Goal: Information Seeking & Learning: Check status

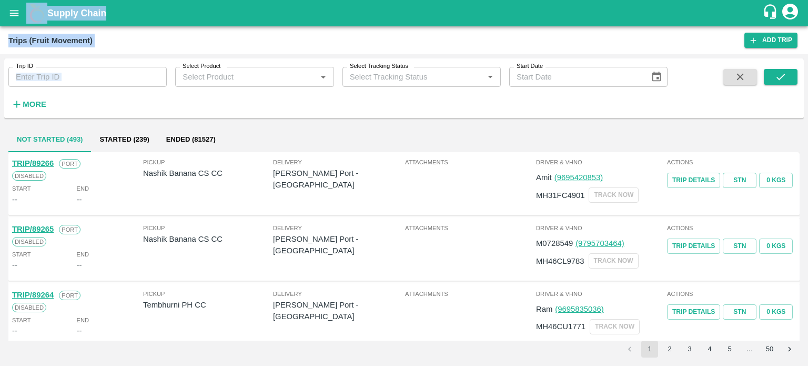
drag, startPoint x: 0, startPoint y: 0, endPoint x: 11, endPoint y: 9, distance: 14.6
click at [11, 9] on div "Supply Chain Trips (Fruit Movement) Add Trip Trip ID Trip ID Select Product Sel…" at bounding box center [404, 183] width 808 height 366
click at [11, 9] on icon "open drawer" at bounding box center [14, 13] width 12 height 12
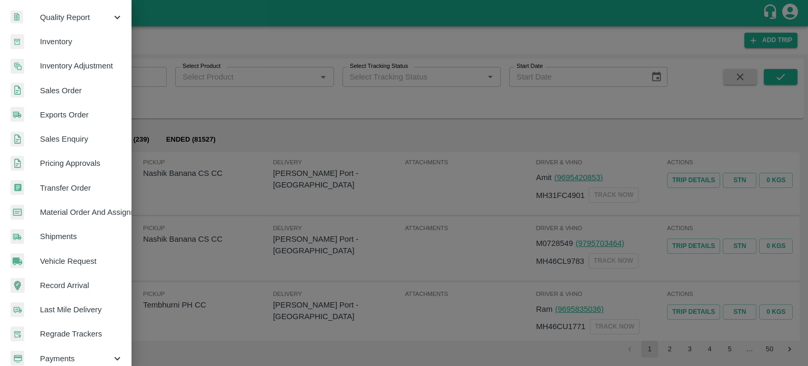
scroll to position [234, 0]
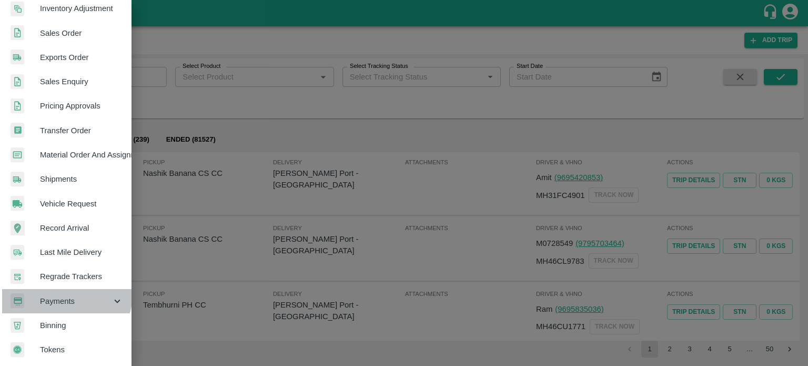
click at [65, 290] on div "Payments" at bounding box center [66, 301] width 132 height 24
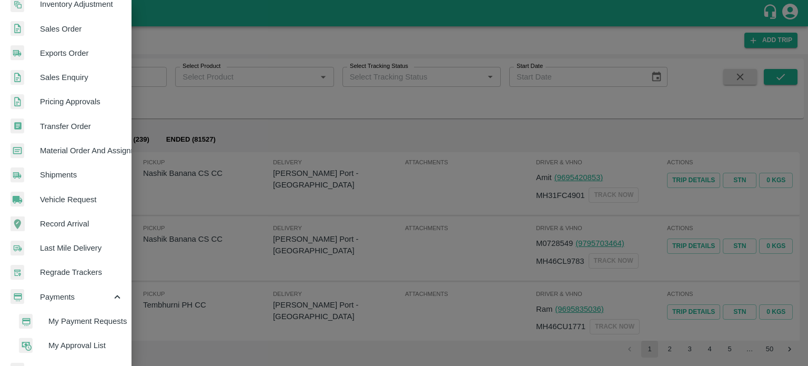
click at [67, 323] on span "My Payment Requests" at bounding box center [85, 321] width 75 height 12
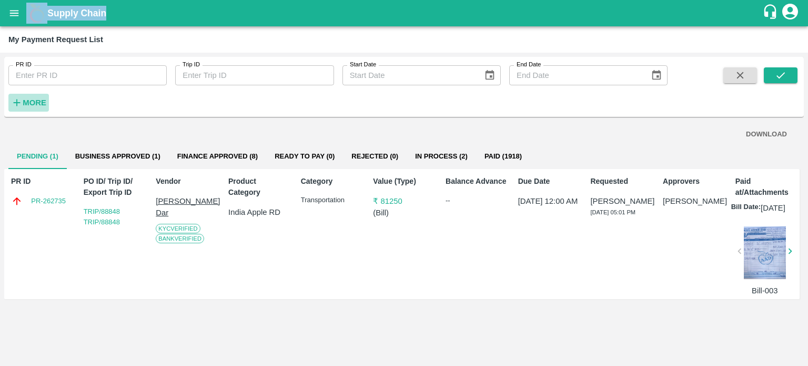
click at [38, 103] on strong "More" at bounding box center [35, 102] width 24 height 8
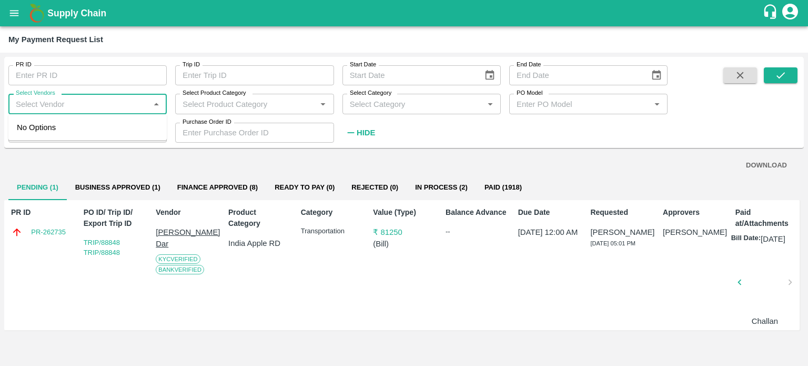
click at [92, 108] on input "Select Vendors" at bounding box center [79, 104] width 135 height 14
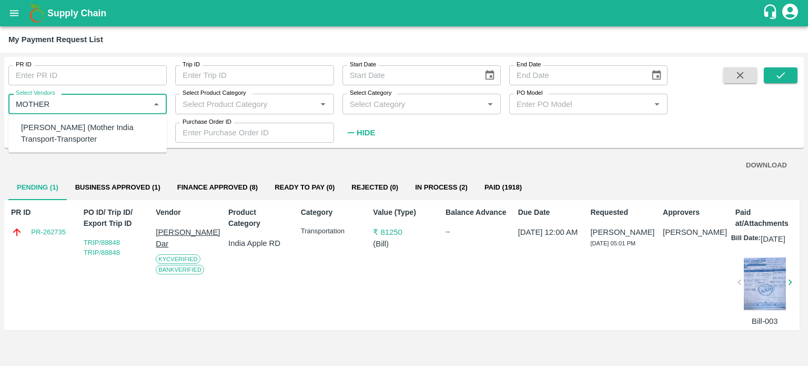
click at [73, 126] on div "Javed Hussain (Mother India Transport-Transporter" at bounding box center [89, 134] width 137 height 24
type input "Javed Hussain (Mother India Transport-Transporter"
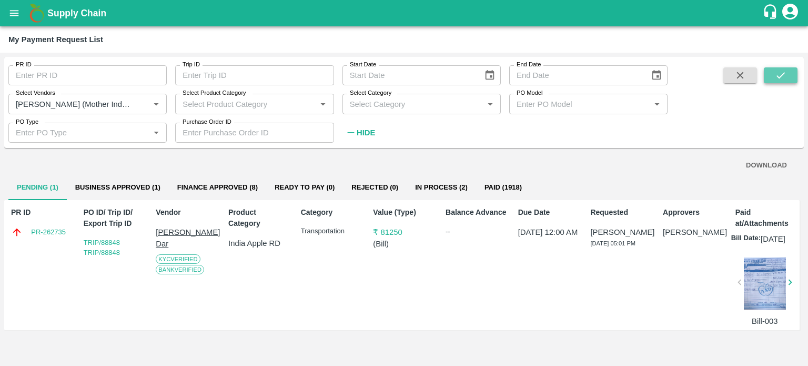
click at [778, 75] on icon "submit" at bounding box center [781, 75] width 12 height 12
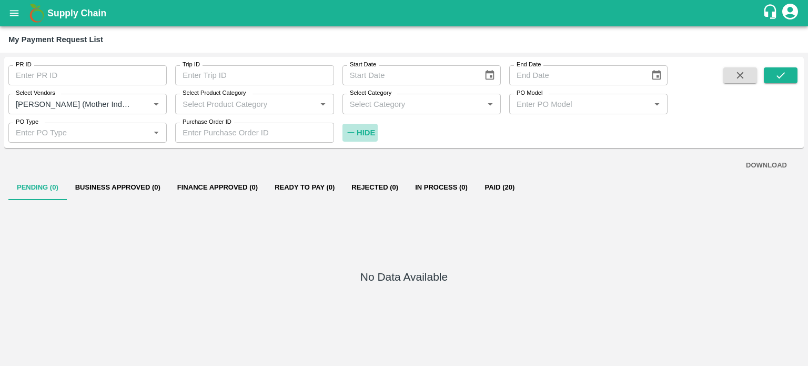
click at [371, 132] on strong "Hide" at bounding box center [366, 132] width 18 height 8
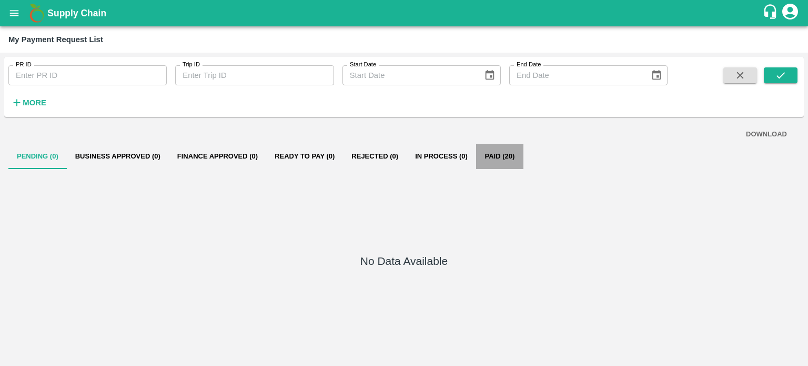
click at [510, 160] on button "Paid (20)" at bounding box center [499, 156] width 47 height 25
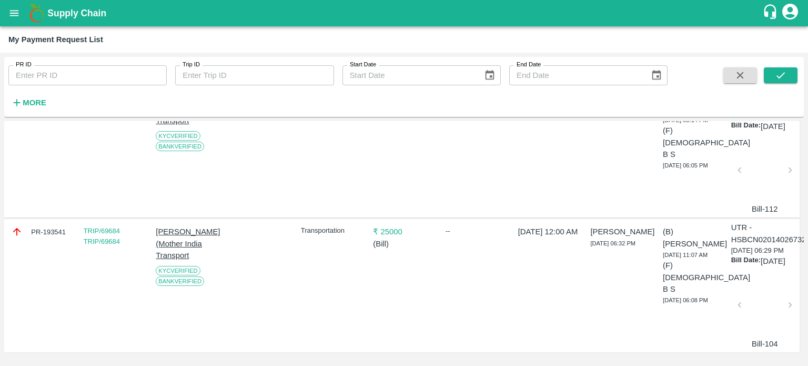
scroll to position [2950, 0]
click at [749, 293] on div at bounding box center [765, 308] width 42 height 56
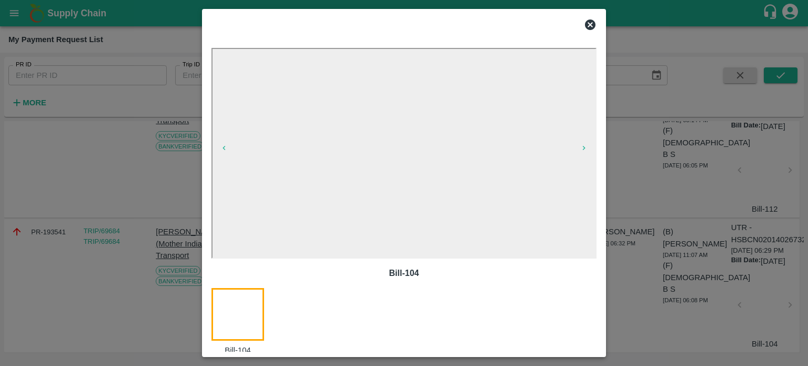
click at [689, 328] on div at bounding box center [404, 183] width 808 height 366
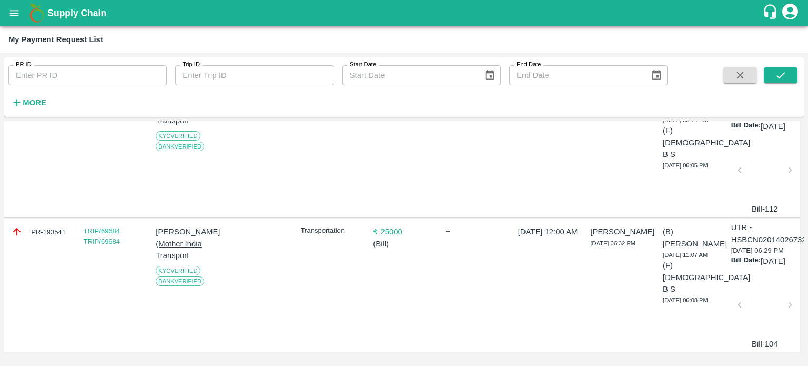
click at [744, 301] on div at bounding box center [765, 308] width 42 height 56
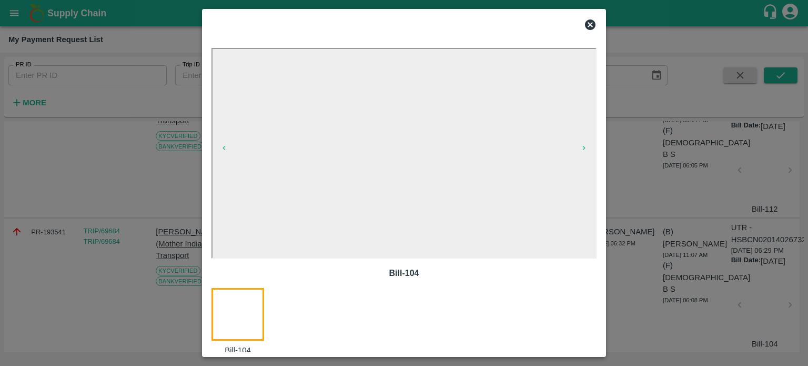
click at [587, 27] on icon at bounding box center [590, 24] width 11 height 11
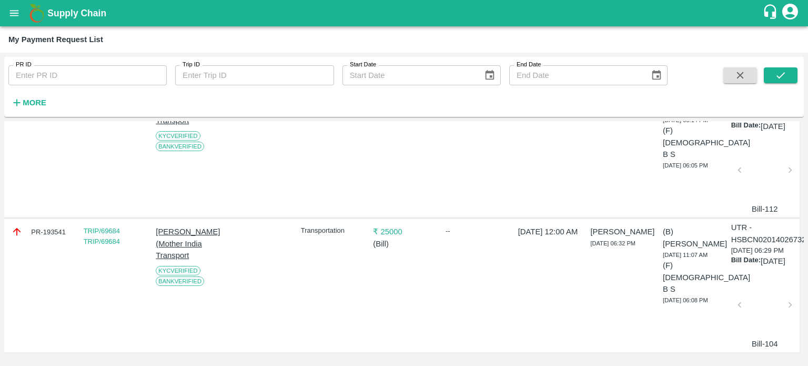
scroll to position [2841, 0]
click at [758, 201] on div at bounding box center [765, 173] width 42 height 56
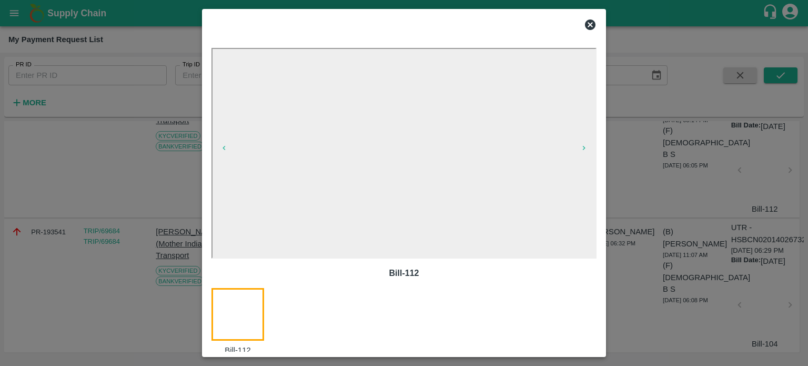
drag, startPoint x: 593, startPoint y: 31, endPoint x: 589, endPoint y: 25, distance: 7.6
click at [589, 25] on icon at bounding box center [590, 24] width 13 height 13
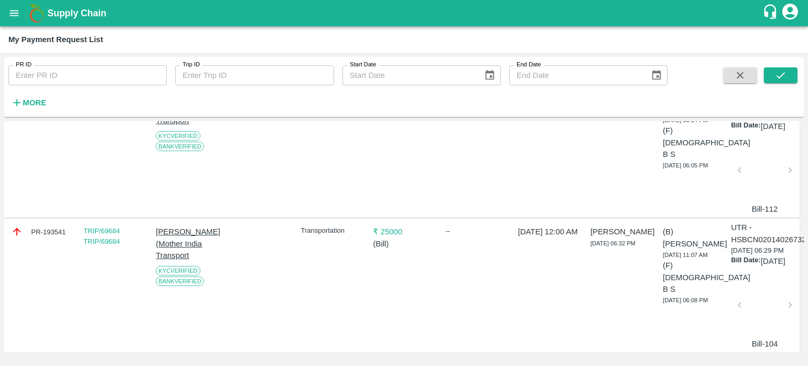
click at [589, 25] on div "Supply Chain" at bounding box center [404, 13] width 808 height 26
click at [769, 63] on div at bounding box center [765, 37] width 42 height 53
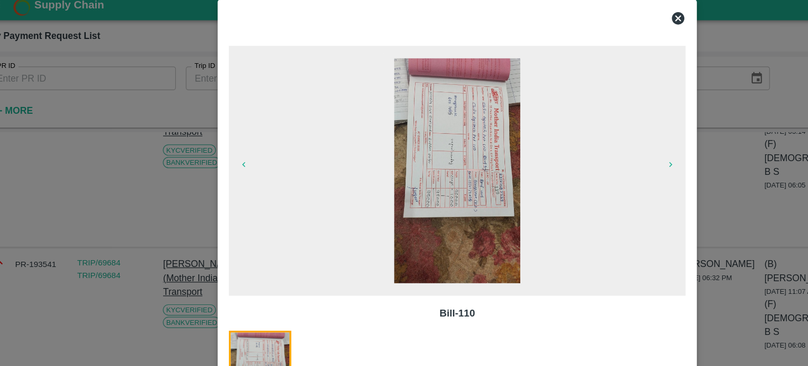
click at [155, 246] on div at bounding box center [404, 183] width 808 height 366
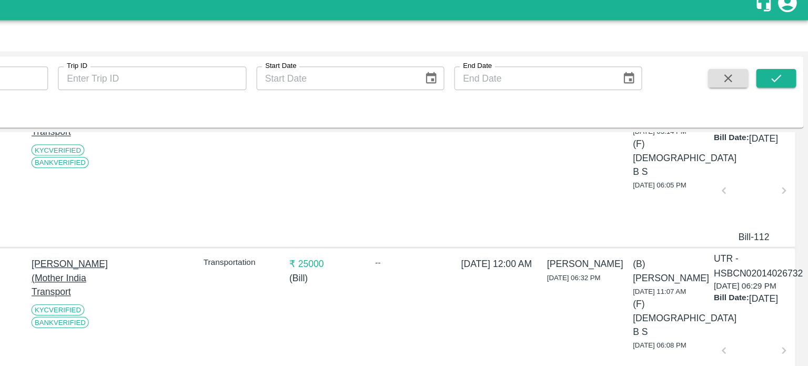
scroll to position [0, 0]
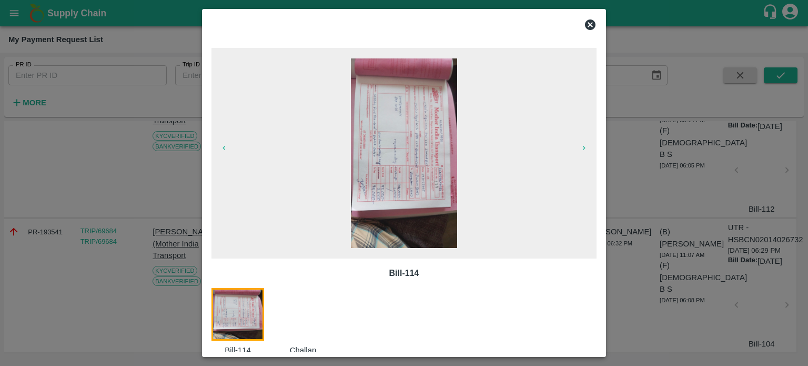
click at [681, 270] on div at bounding box center [404, 183] width 808 height 366
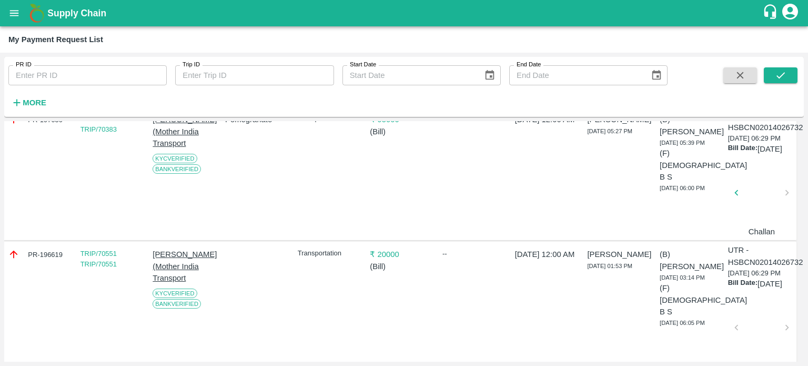
scroll to position [2345, 3]
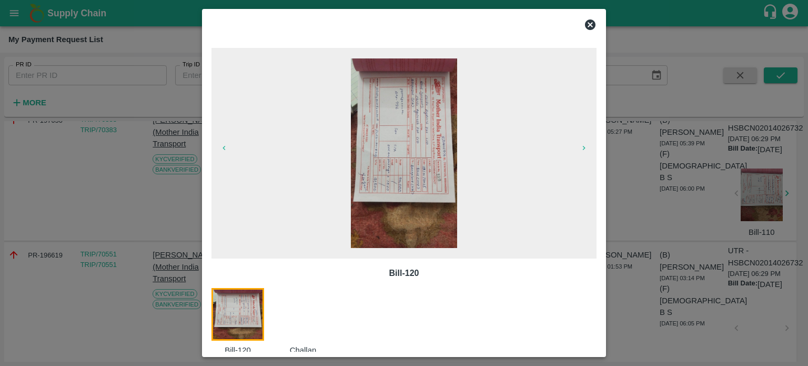
click at [678, 253] on div at bounding box center [404, 183] width 808 height 366
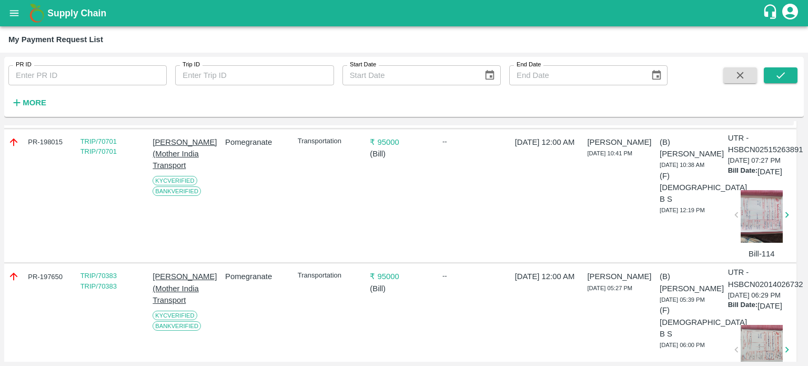
scroll to position [2185, 3]
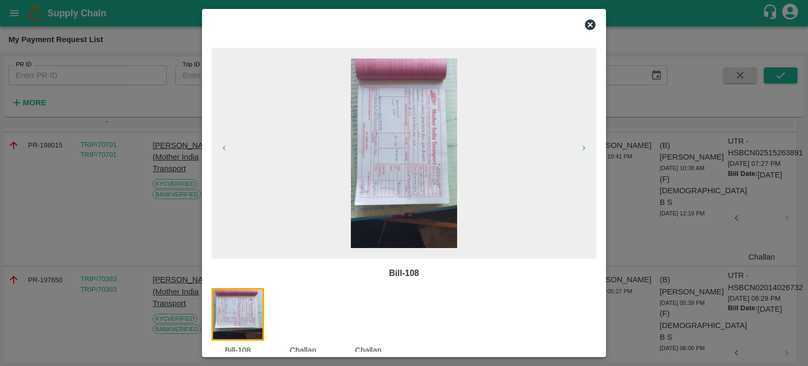
click at [149, 241] on div at bounding box center [404, 183] width 808 height 366
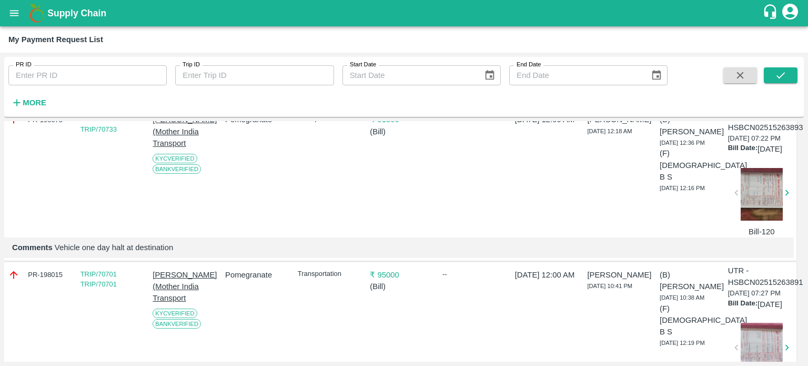
scroll to position [2055, 3]
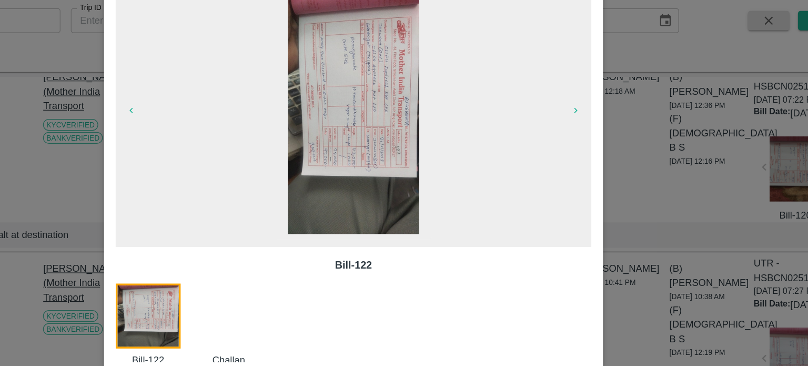
click at [650, 258] on div at bounding box center [404, 183] width 808 height 366
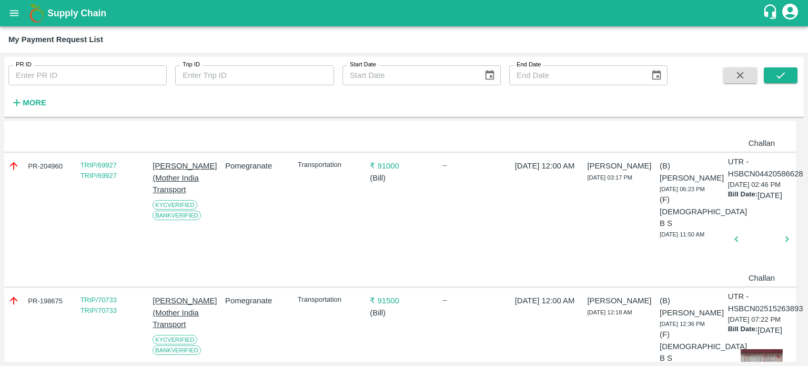
scroll to position [1875, 3]
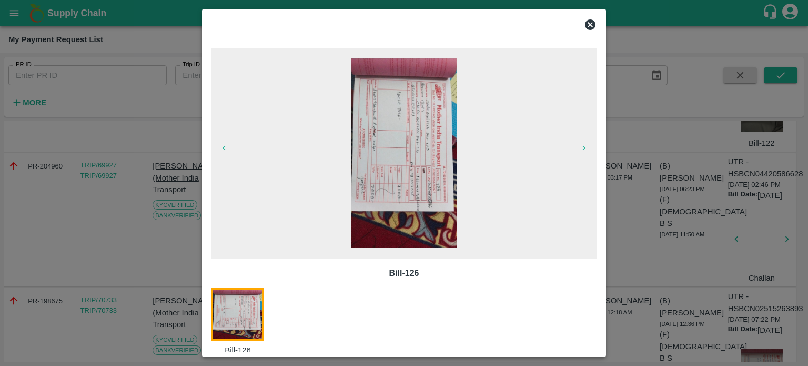
click at [621, 280] on div at bounding box center [404, 183] width 808 height 366
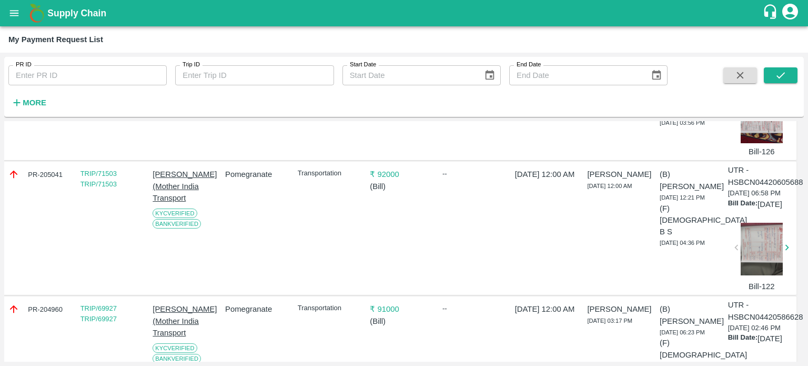
scroll to position [1731, 3]
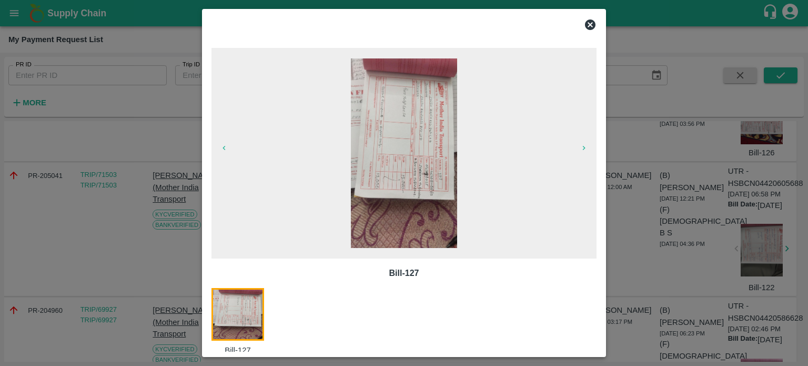
click at [654, 243] on div at bounding box center [404, 183] width 808 height 366
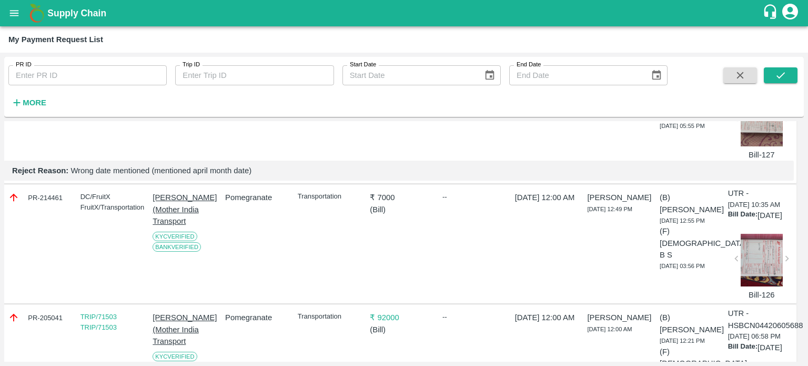
scroll to position [1589, 3]
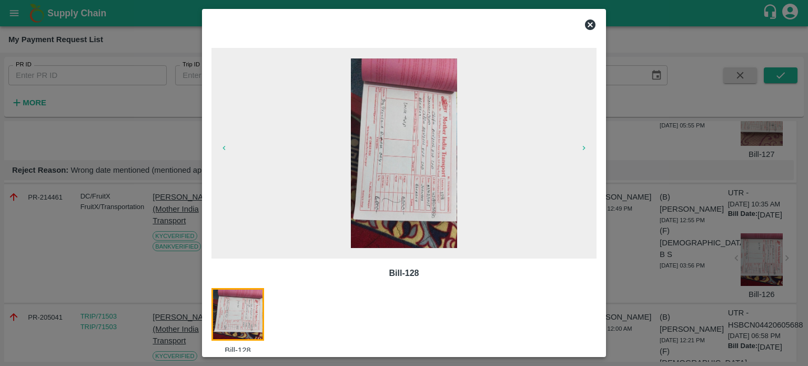
click at [669, 244] on div at bounding box center [404, 183] width 808 height 366
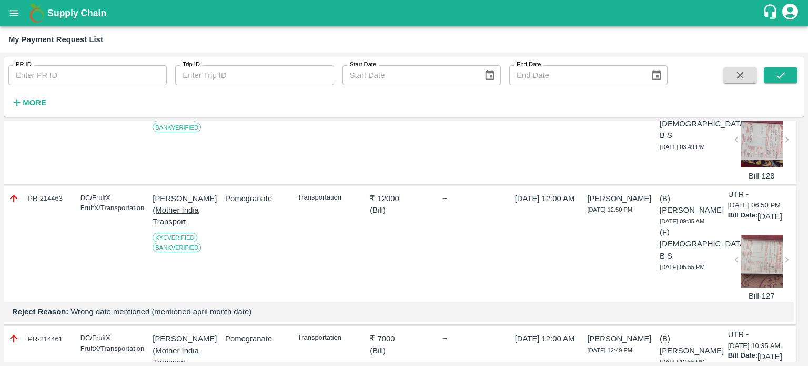
scroll to position [1448, 3]
click at [753, 47] on div at bounding box center [762, 20] width 42 height 53
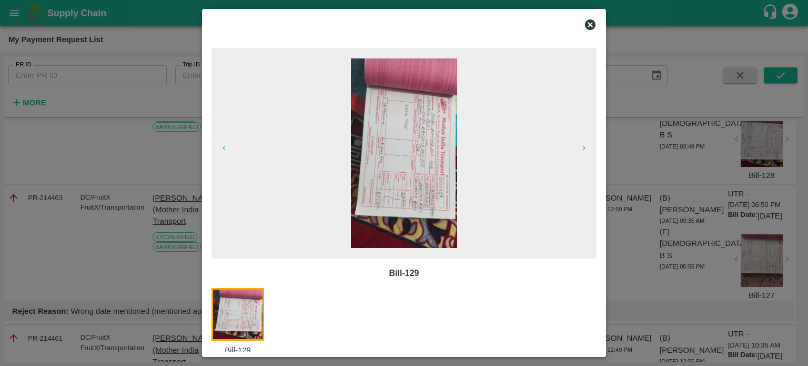
click at [646, 236] on div at bounding box center [404, 183] width 808 height 366
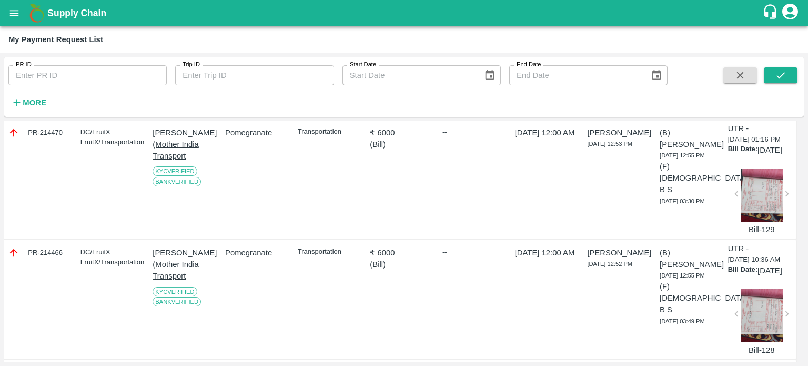
scroll to position [1267, 3]
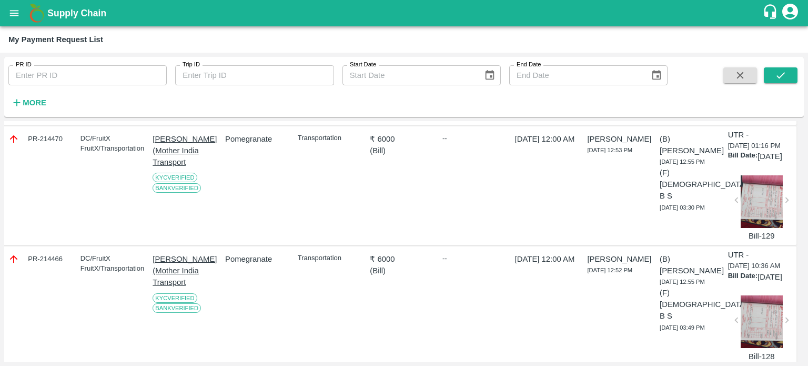
click at [764, 108] on div at bounding box center [762, 81] width 42 height 53
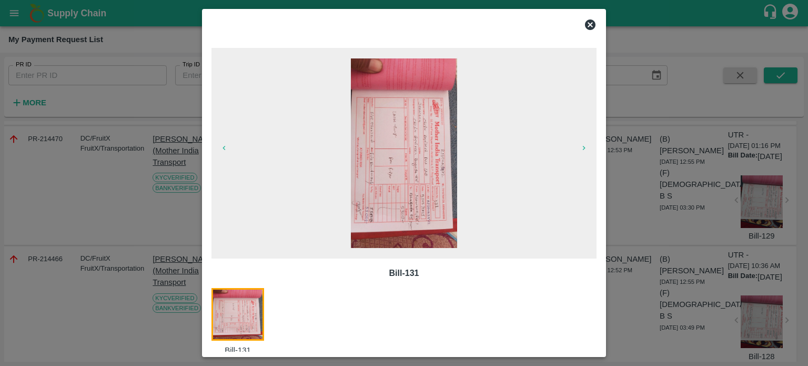
click at [653, 290] on div at bounding box center [404, 183] width 808 height 366
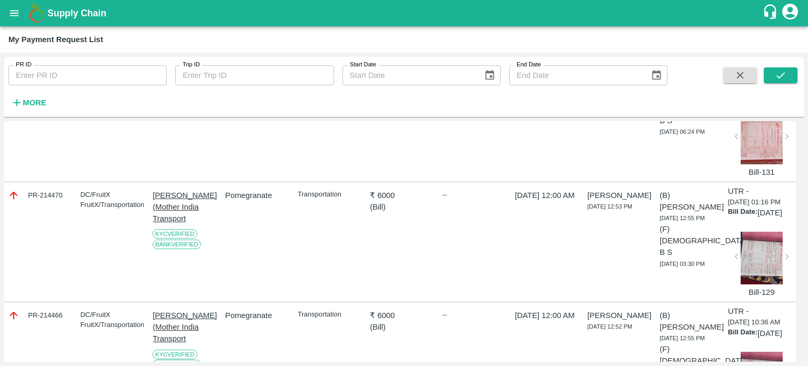
scroll to position [1186, 3]
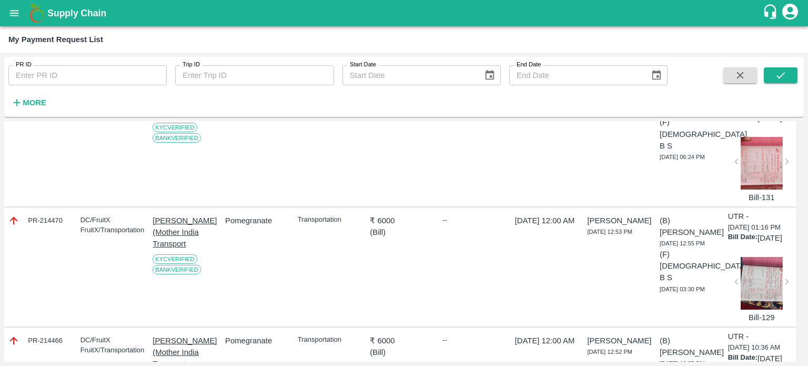
click at [770, 57] on div at bounding box center [762, 31] width 42 height 53
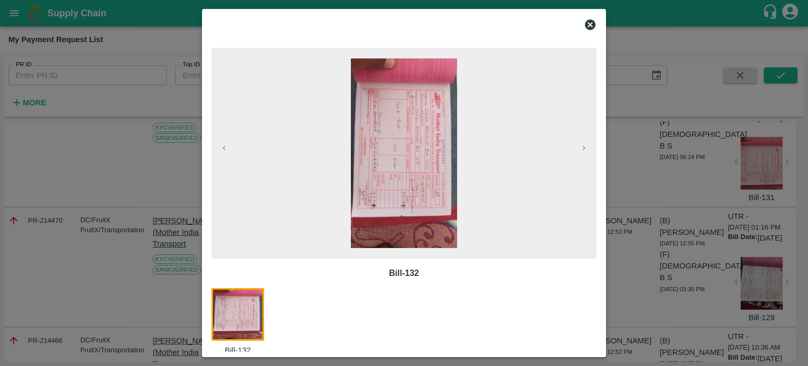
click at [675, 236] on div at bounding box center [404, 183] width 808 height 366
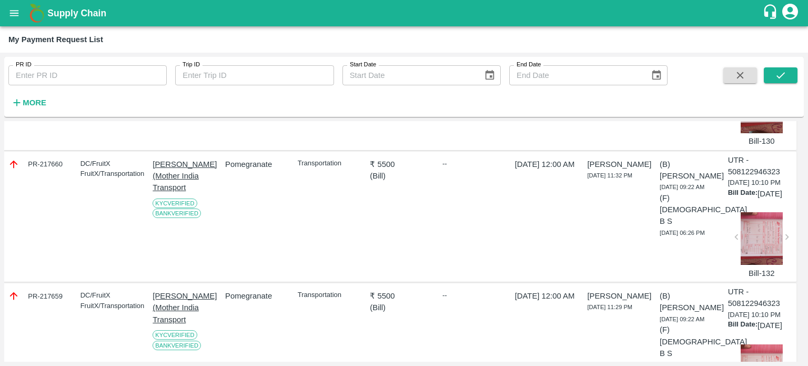
scroll to position [978, 3]
click at [765, 133] on div at bounding box center [762, 106] width 42 height 53
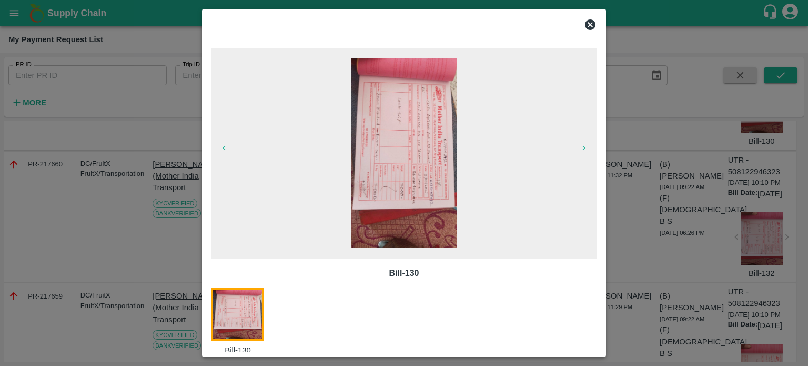
click at [591, 26] on icon at bounding box center [590, 24] width 13 height 13
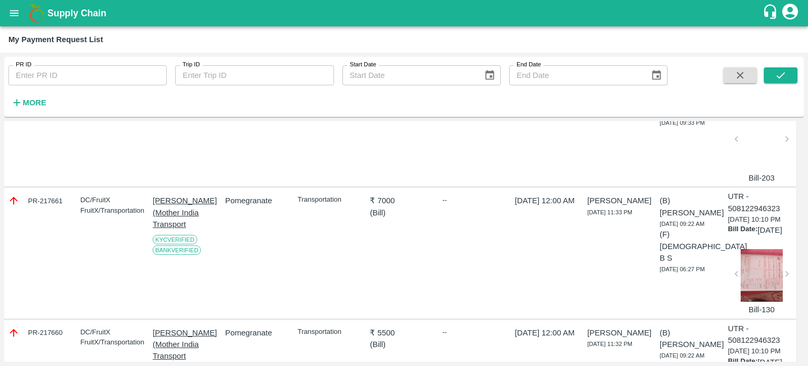
scroll to position [809, 3]
click at [756, 171] on div at bounding box center [762, 144] width 42 height 56
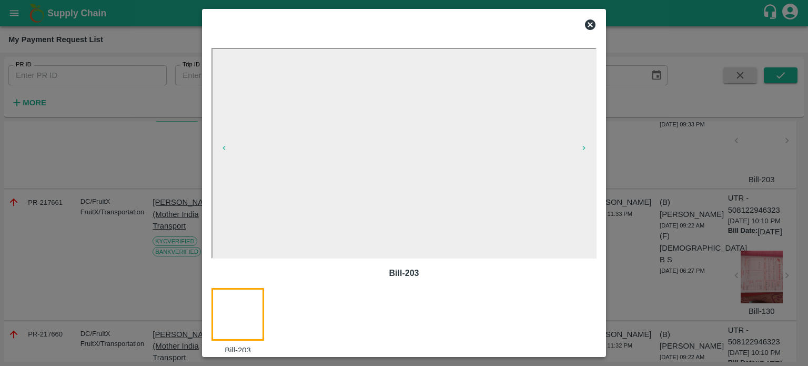
click at [641, 233] on div at bounding box center [404, 183] width 808 height 366
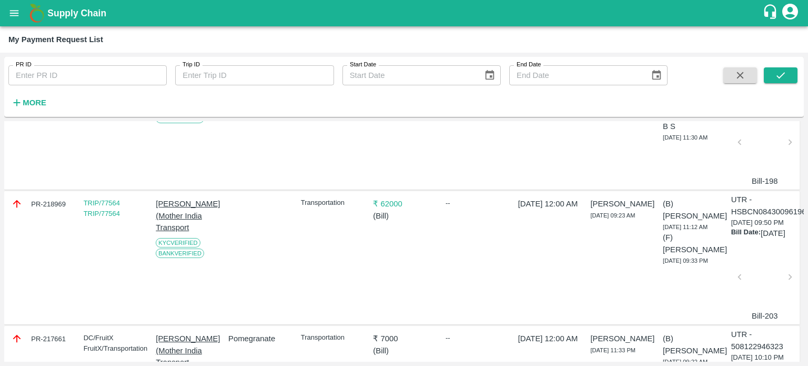
scroll to position [653, 0]
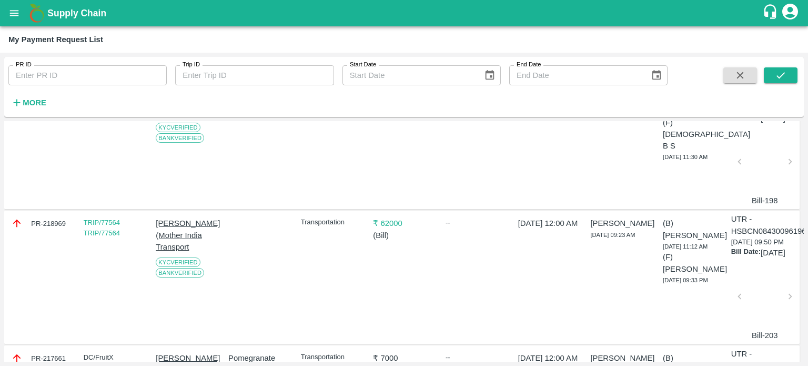
click at [766, 193] on div at bounding box center [765, 165] width 42 height 56
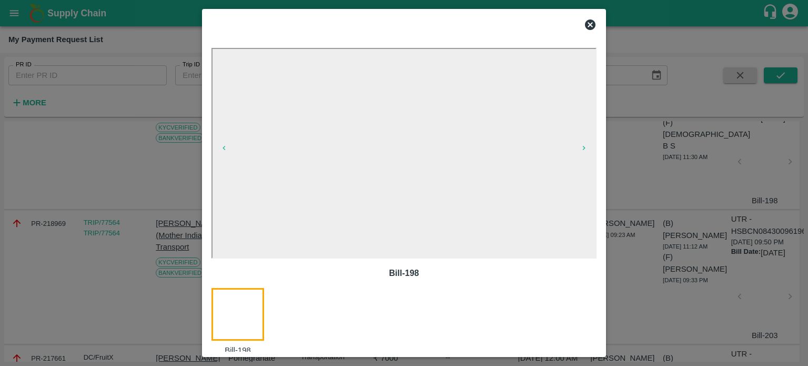
click at [677, 279] on div at bounding box center [404, 183] width 808 height 366
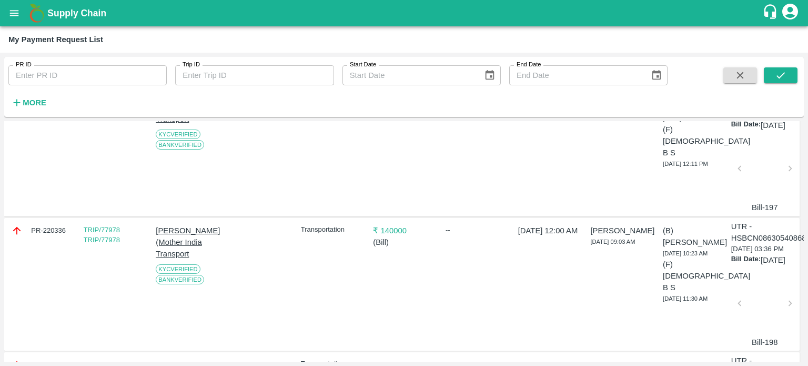
scroll to position [510, 0]
click at [755, 201] on div at bounding box center [765, 173] width 42 height 56
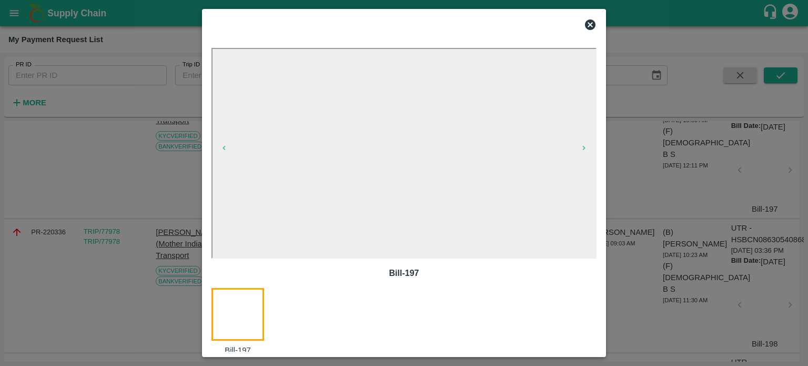
click at [654, 247] on div at bounding box center [404, 183] width 808 height 366
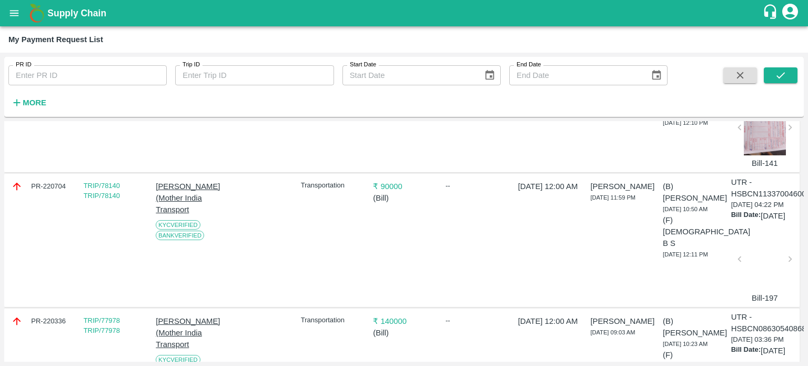
scroll to position [423, 0]
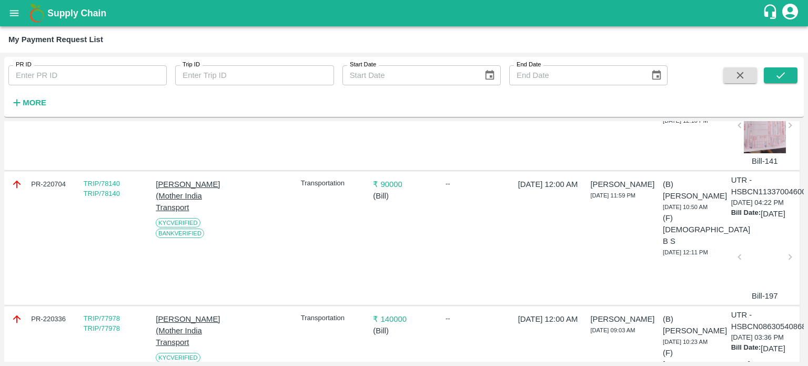
click at [758, 288] on div at bounding box center [765, 260] width 42 height 56
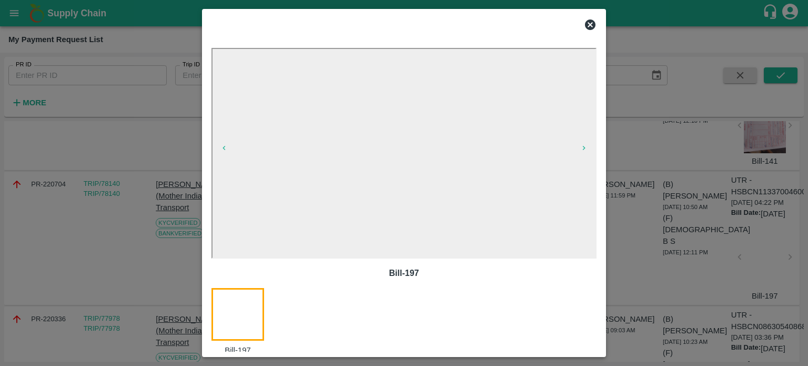
click at [644, 211] on div at bounding box center [404, 183] width 808 height 366
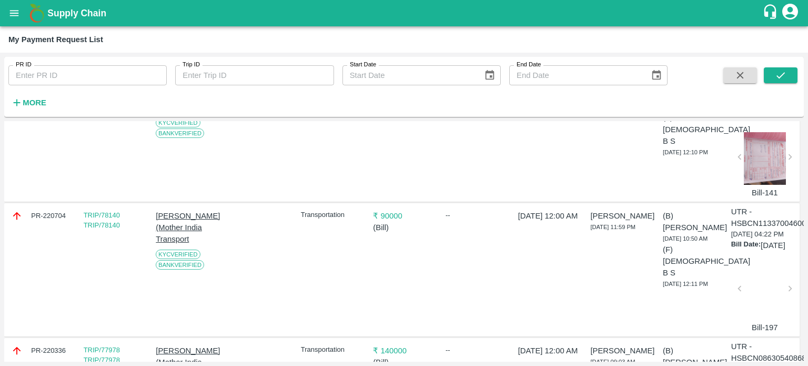
scroll to position [385, 0]
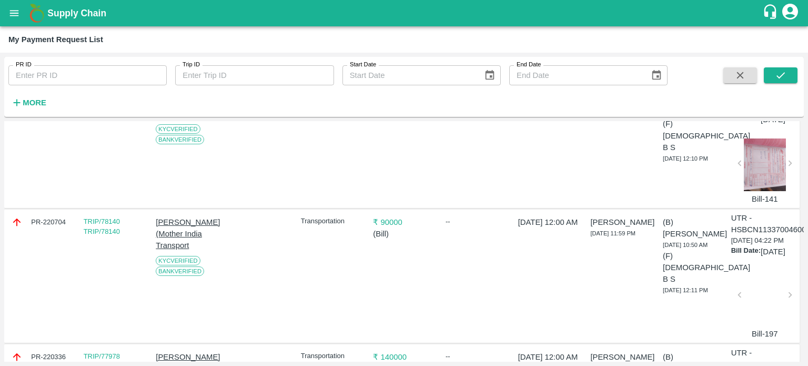
click at [772, 191] on div at bounding box center [765, 164] width 42 height 53
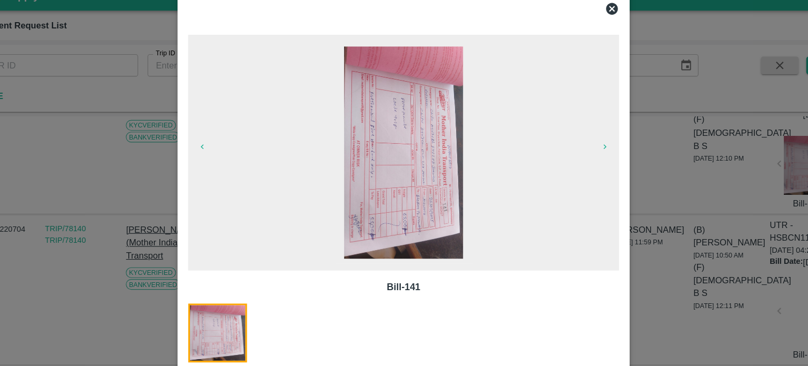
click at [630, 221] on div at bounding box center [404, 183] width 808 height 366
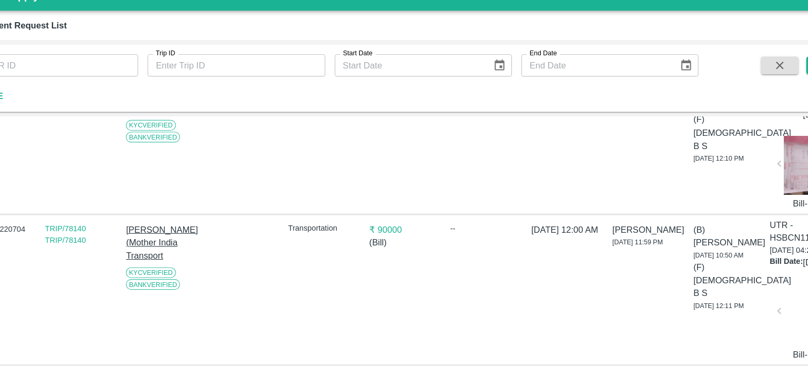
click at [630, 205] on div "Shrawan Kumar 28 Mar 2025, 01:27 PM" at bounding box center [619, 142] width 66 height 125
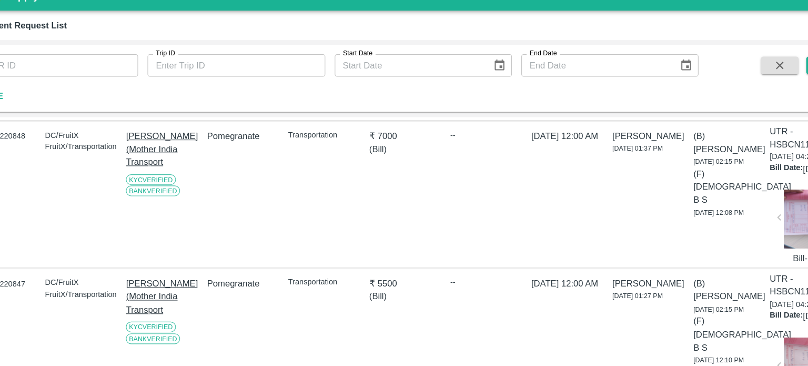
scroll to position [205, 0]
click at [755, 239] on div at bounding box center [765, 213] width 42 height 53
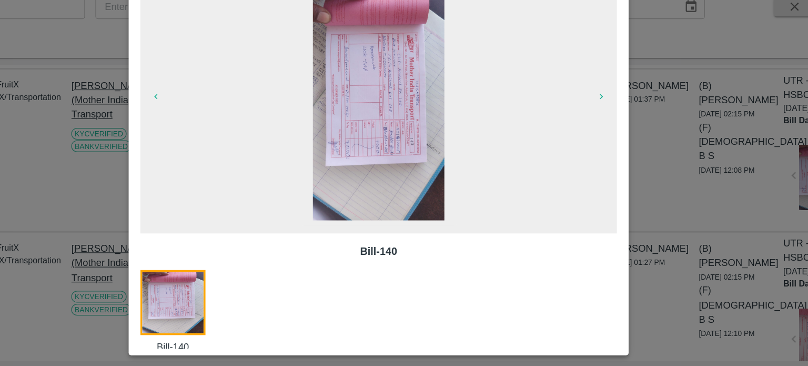
scroll to position [0, 0]
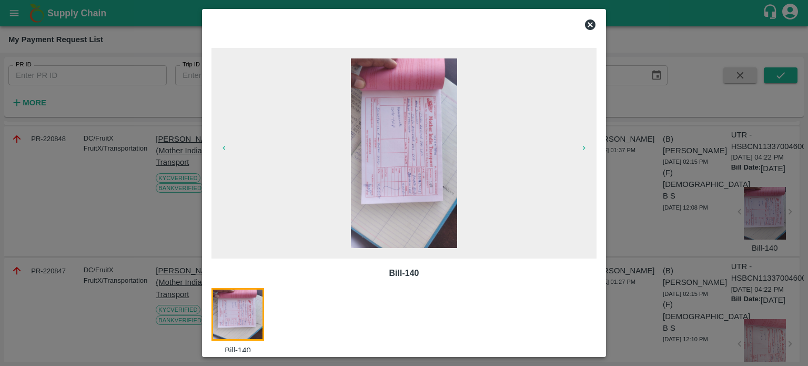
click at [647, 256] on div at bounding box center [404, 183] width 808 height 366
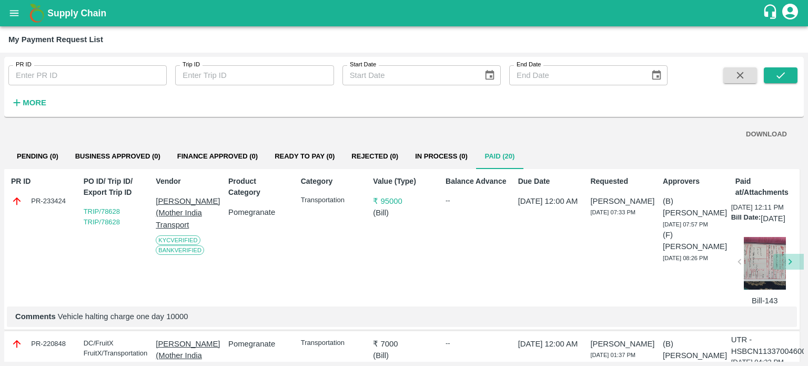
click at [786, 267] on icon "button" at bounding box center [790, 262] width 12 height 12
click at [763, 285] on div at bounding box center [765, 265] width 42 height 56
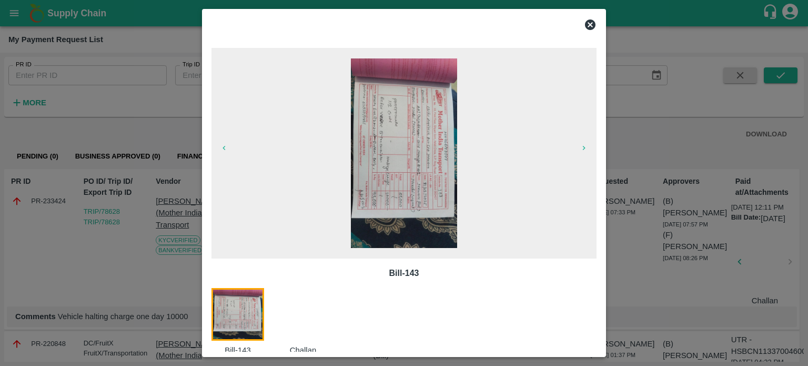
click at [630, 257] on div at bounding box center [404, 183] width 808 height 366
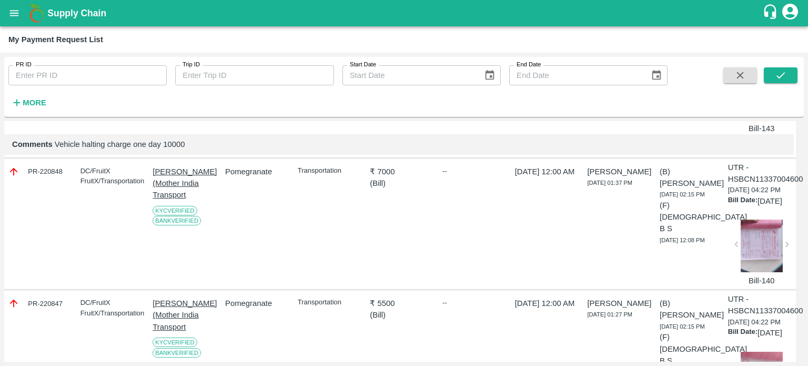
scroll to position [174, 3]
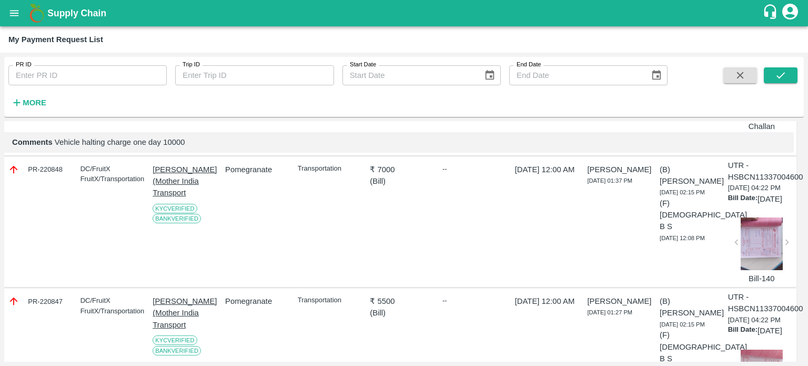
click at [271, 276] on div "Pomegranate" at bounding box center [254, 221] width 66 height 125
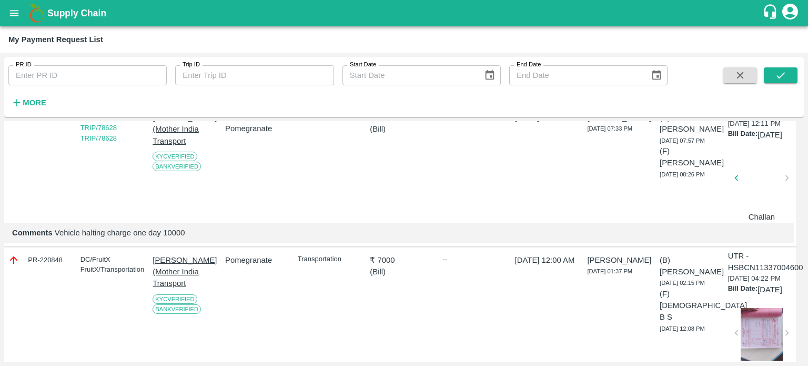
scroll to position [0, 3]
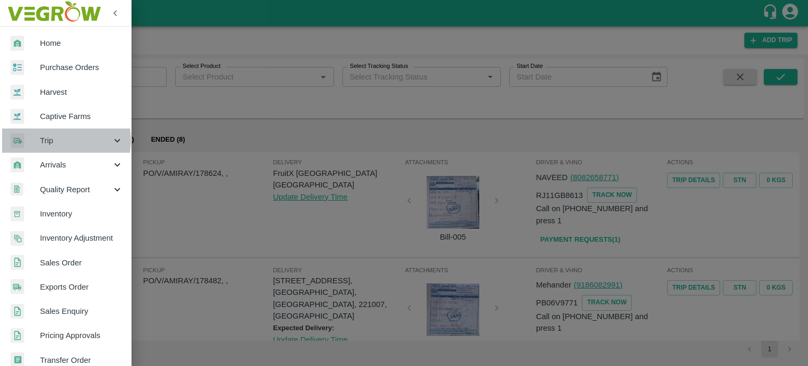
click at [60, 140] on span "Trip" at bounding box center [76, 141] width 72 height 12
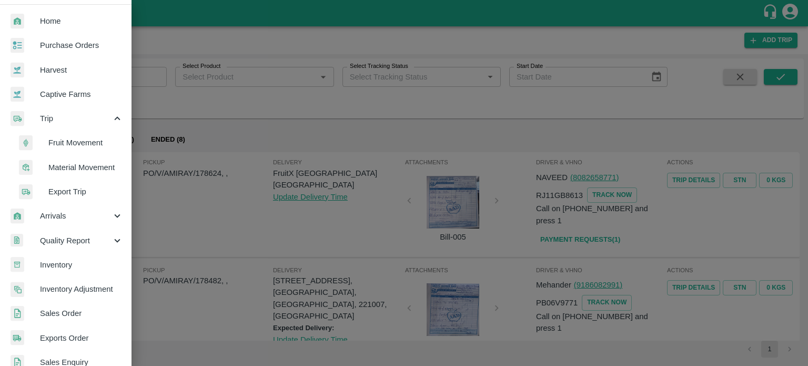
scroll to position [23, 0]
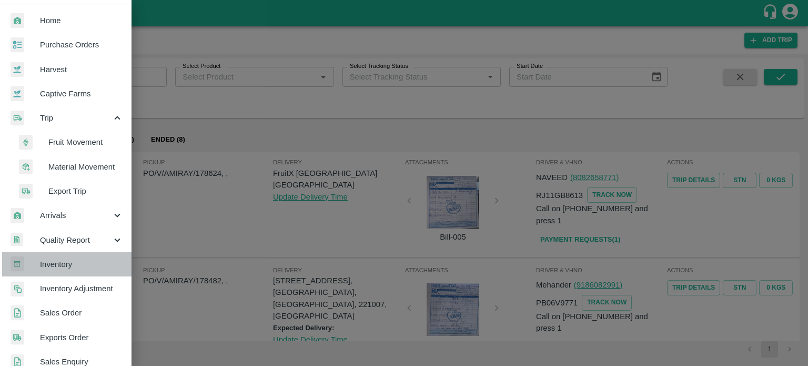
click at [69, 271] on link "Inventory" at bounding box center [66, 264] width 132 height 24
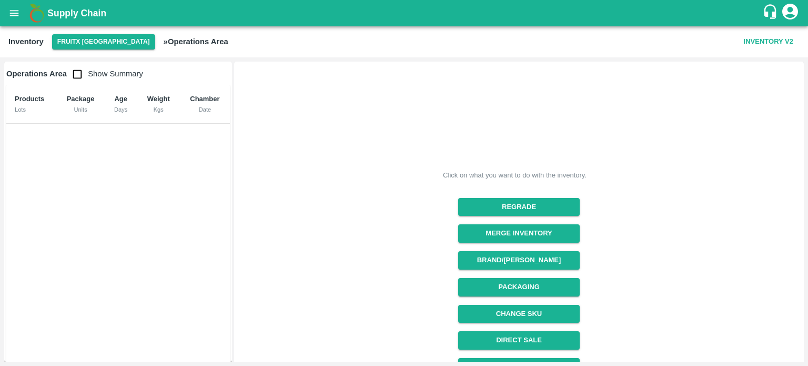
scroll to position [126, 0]
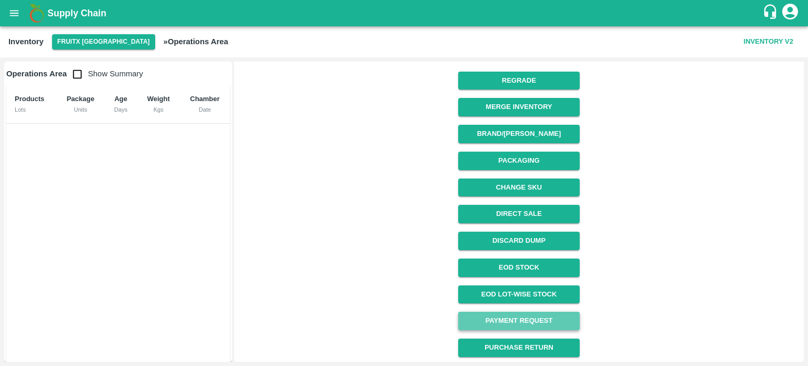
click at [522, 318] on link "Payment Request" at bounding box center [519, 320] width 122 height 18
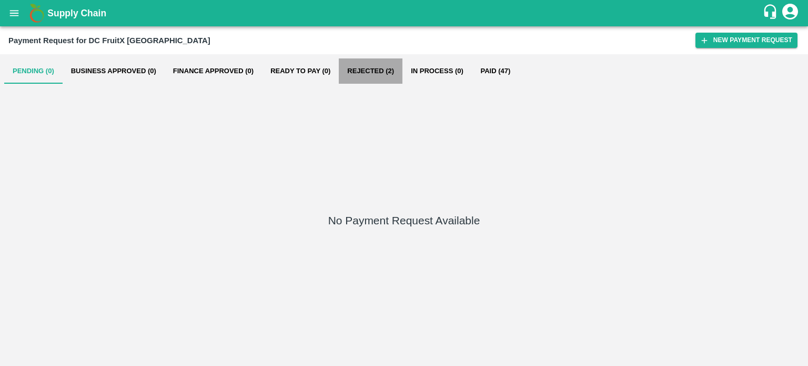
click at [362, 75] on button "Rejected (2)" at bounding box center [371, 70] width 64 height 25
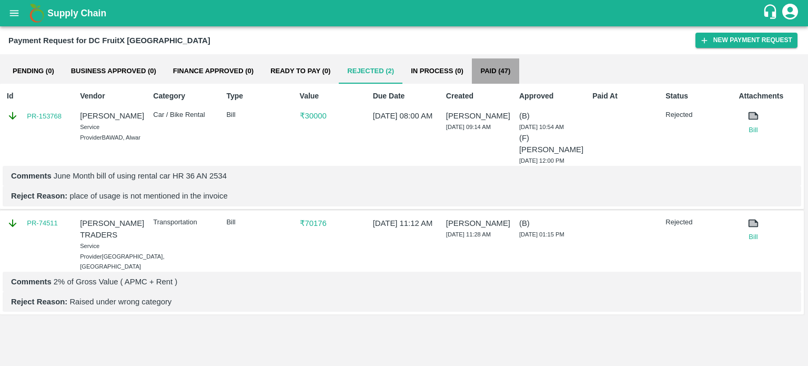
click at [488, 67] on button "Paid (47)" at bounding box center [495, 70] width 47 height 25
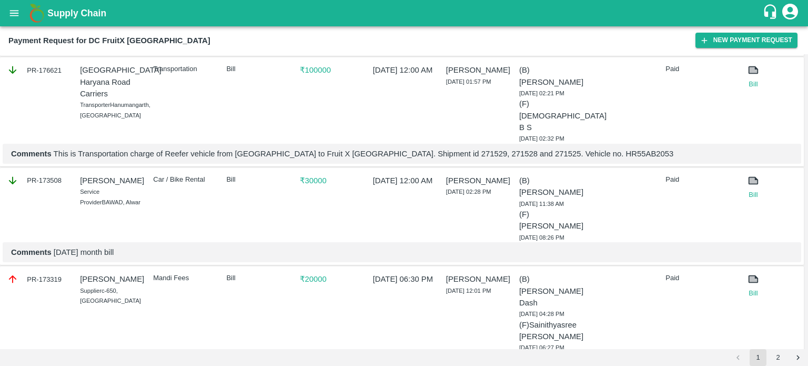
scroll to position [1919, 0]
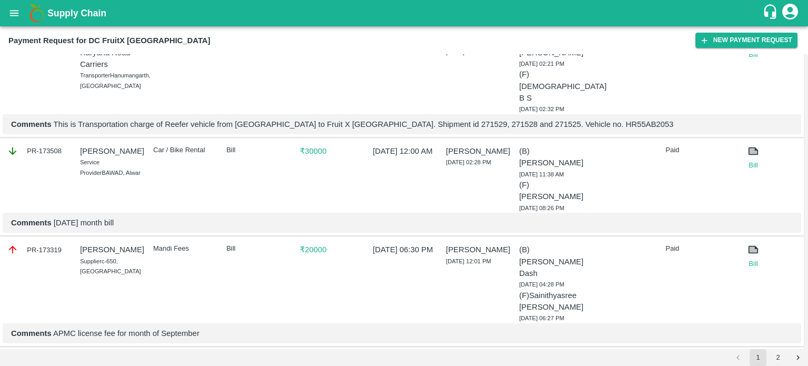
click at [775, 359] on button "2" at bounding box center [778, 357] width 17 height 17
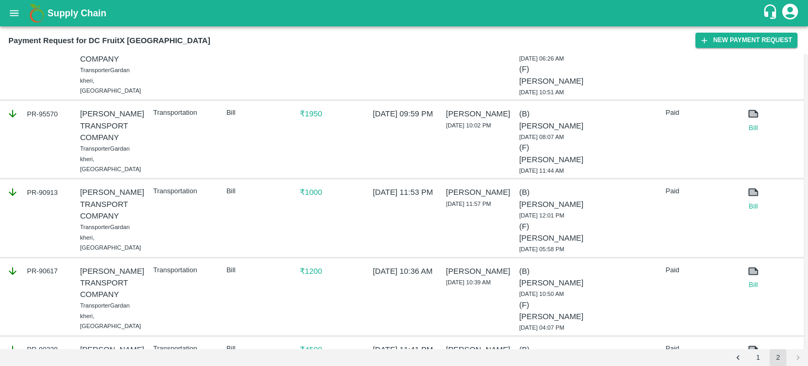
scroll to position [1554, 0]
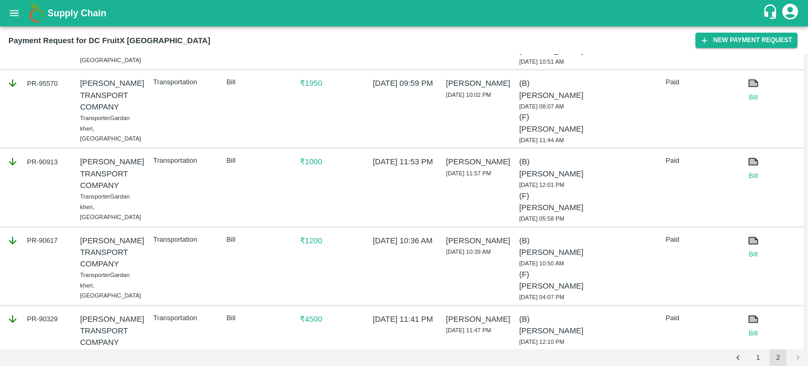
click at [8, 10] on icon "open drawer" at bounding box center [14, 13] width 12 height 12
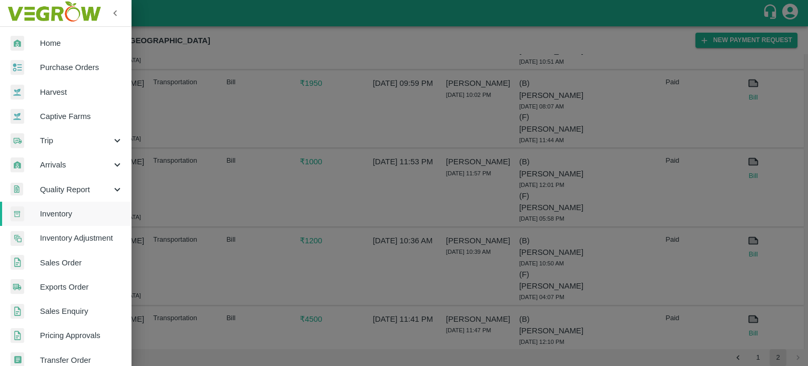
click at [156, 48] on div at bounding box center [404, 183] width 808 height 366
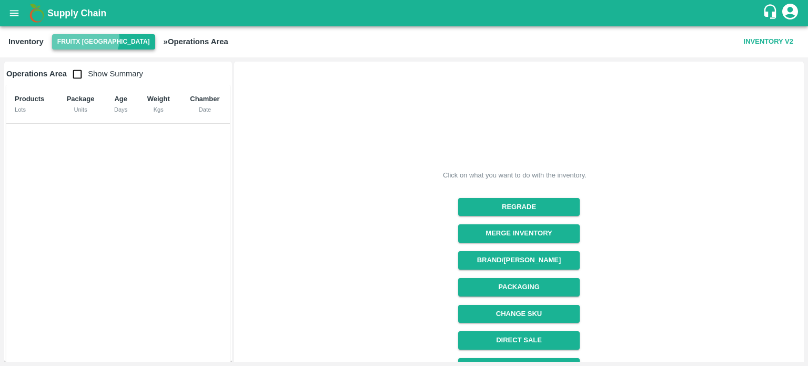
click at [85, 39] on button "FruitX [GEOGRAPHIC_DATA]" at bounding box center [103, 41] width 103 height 15
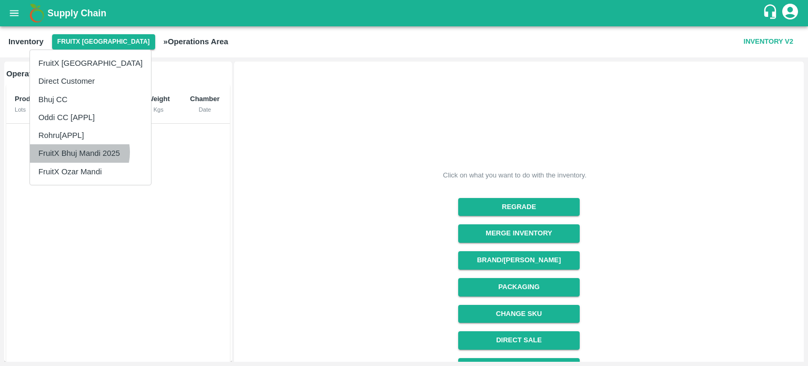
click at [76, 152] on li "FruitX Bhuj Mandi 2025" at bounding box center [90, 153] width 121 height 18
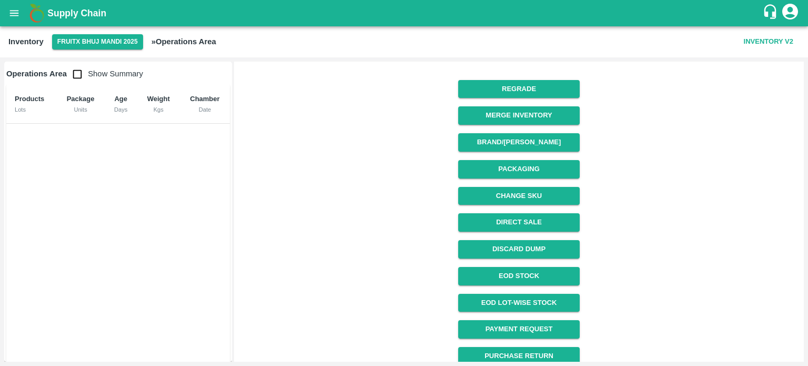
scroll to position [126, 0]
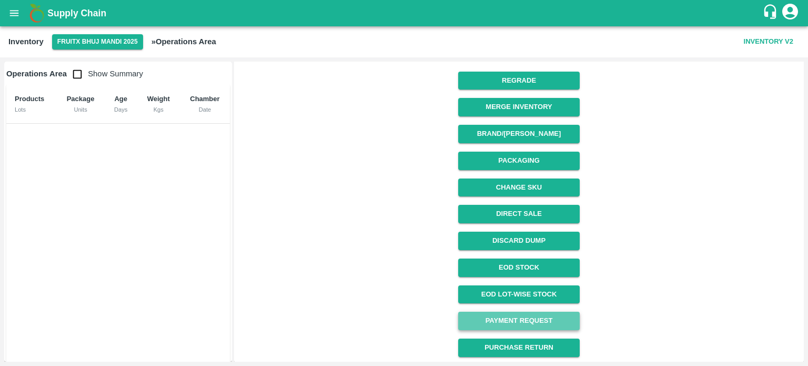
click at [514, 320] on link "Payment Request" at bounding box center [519, 320] width 122 height 18
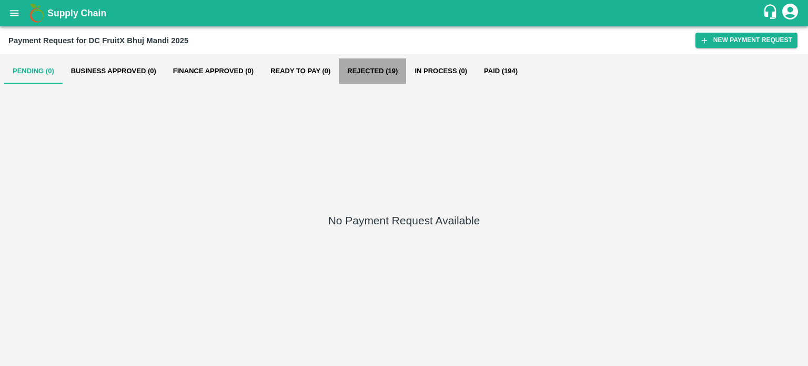
click at [379, 65] on button "Rejected (19)" at bounding box center [372, 70] width 67 height 25
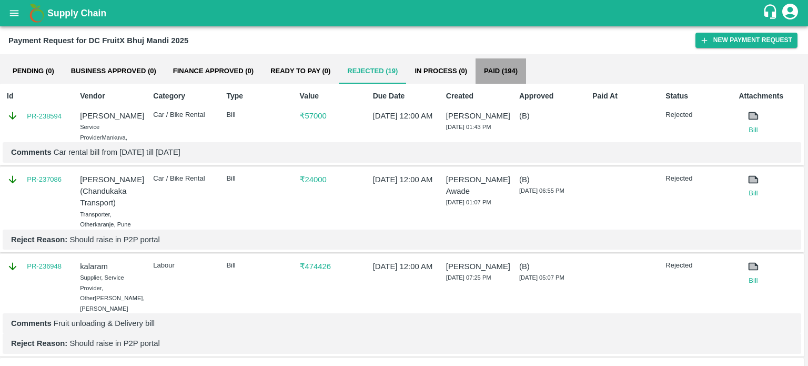
click at [512, 66] on button "Paid (194)" at bounding box center [501, 70] width 51 height 25
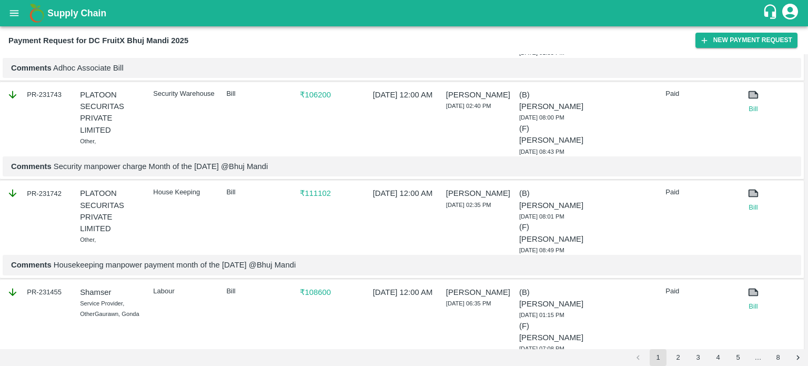
scroll to position [2284, 0]
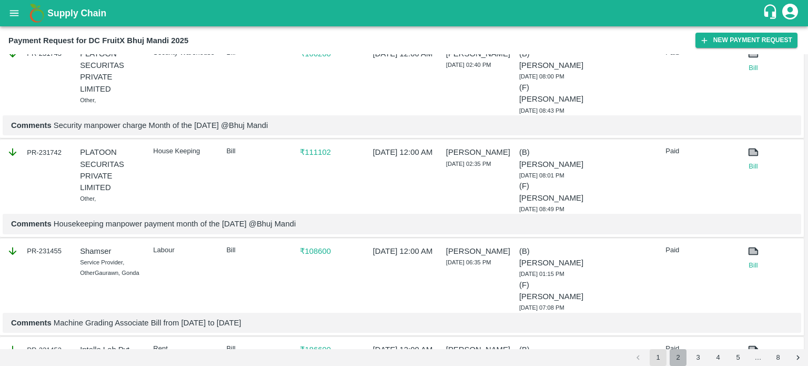
click at [679, 352] on button "2" at bounding box center [678, 357] width 17 height 17
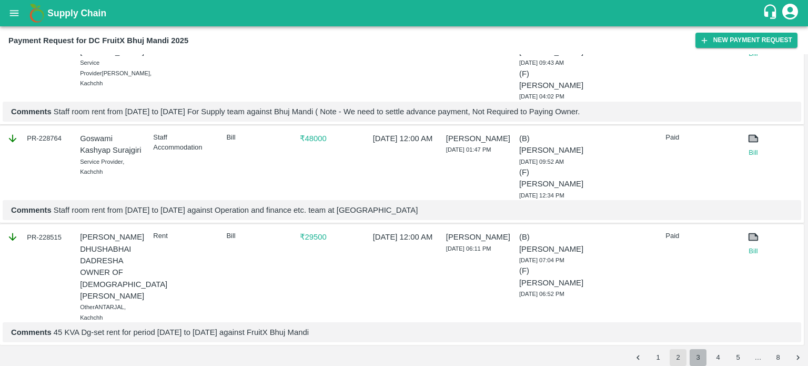
click at [694, 354] on button "3" at bounding box center [698, 357] width 17 height 17
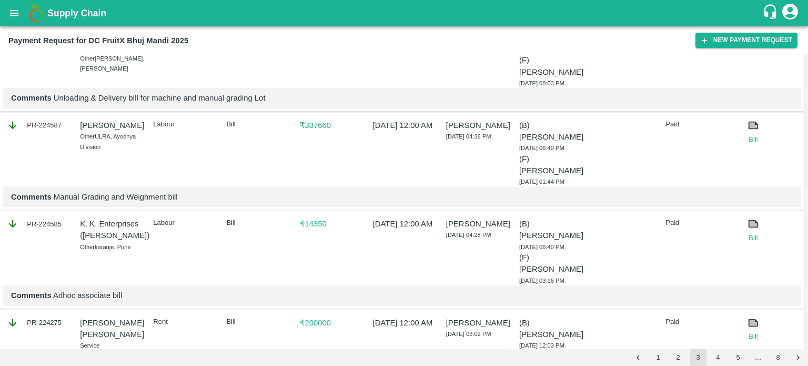
scroll to position [2051, 0]
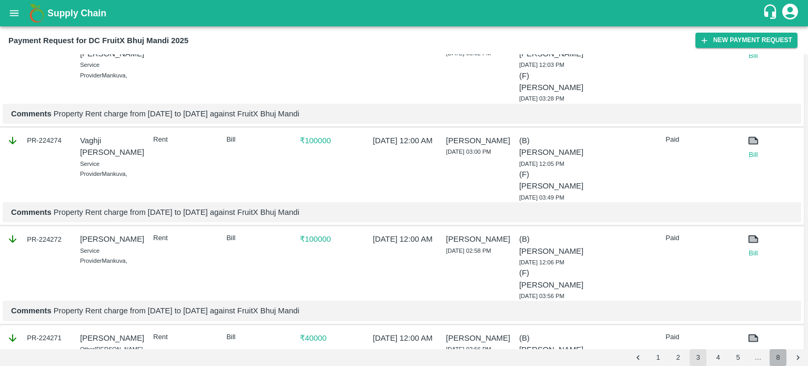
click at [771, 351] on button "8" at bounding box center [778, 357] width 17 height 17
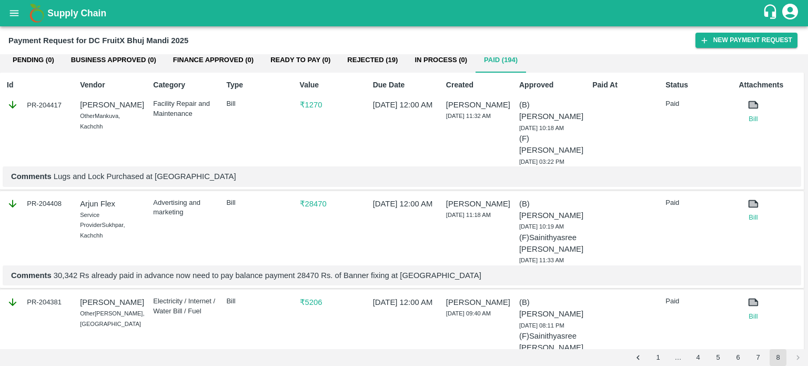
scroll to position [0, 0]
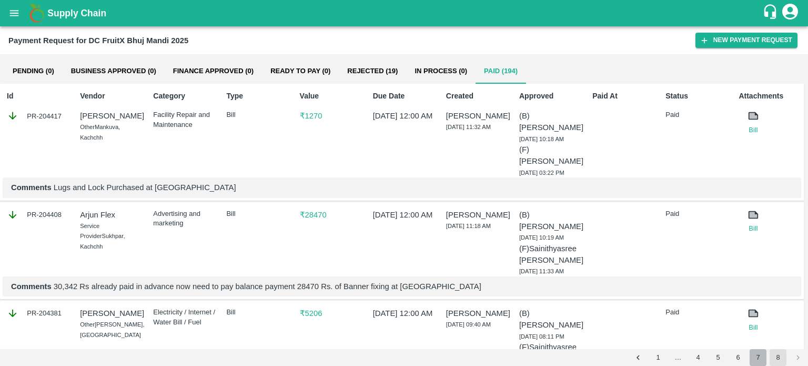
click at [751, 359] on button "7" at bounding box center [758, 357] width 17 height 17
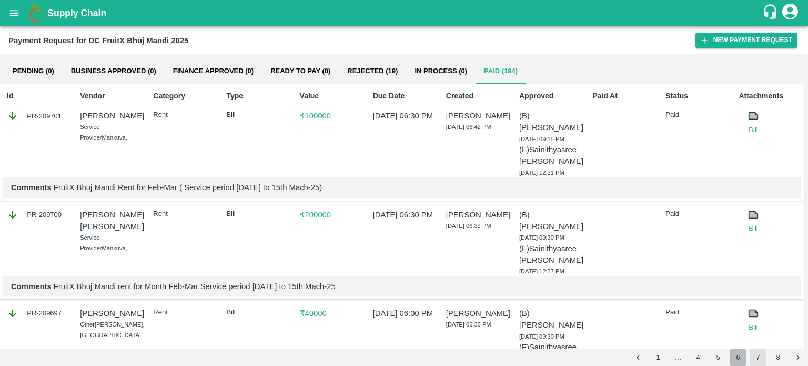
click at [743, 357] on button "6" at bounding box center [738, 357] width 17 height 17
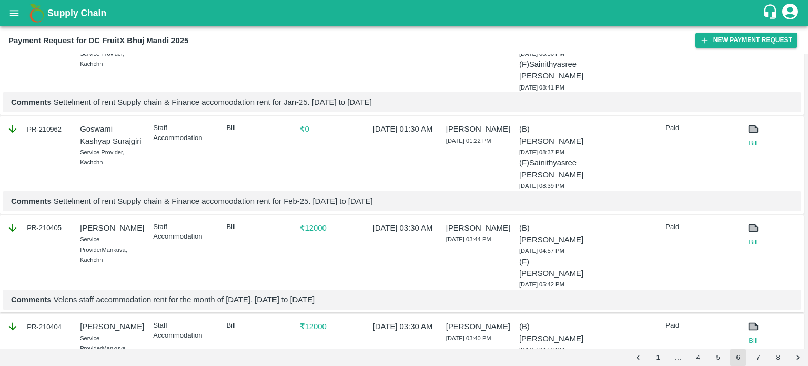
scroll to position [2322, 0]
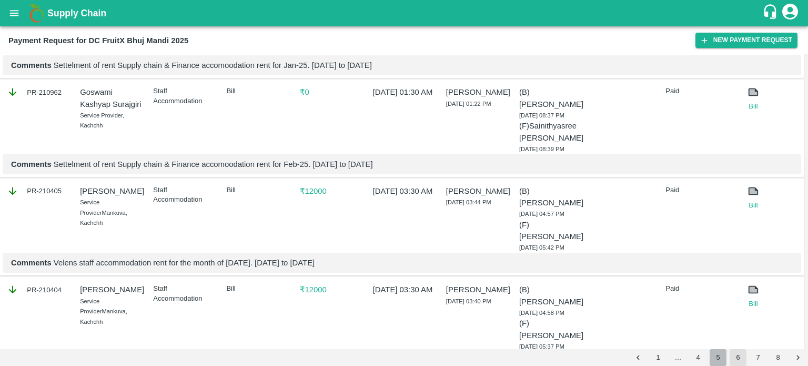
click at [722, 359] on button "5" at bounding box center [718, 357] width 17 height 17
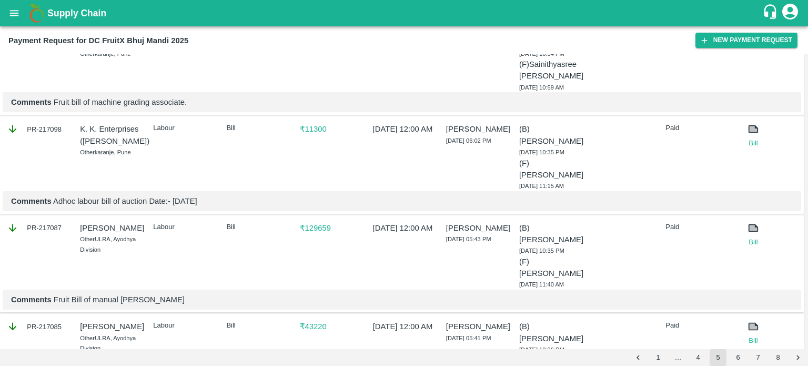
scroll to position [239, 0]
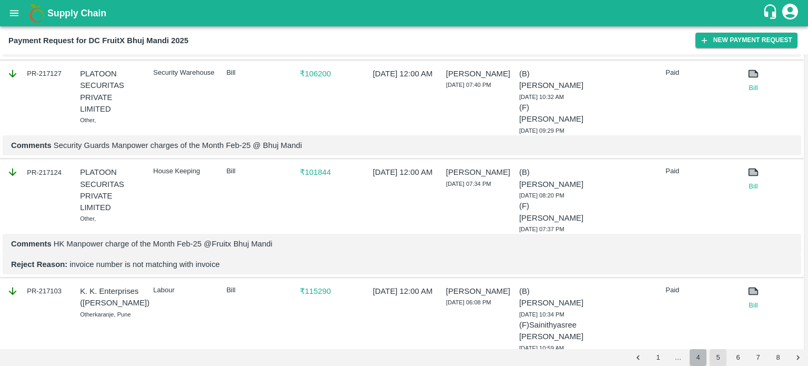
click at [695, 357] on button "4" at bounding box center [698, 357] width 17 height 17
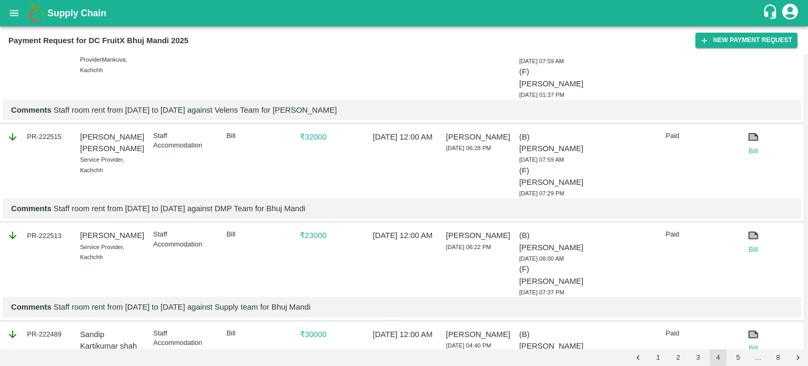
scroll to position [709, 0]
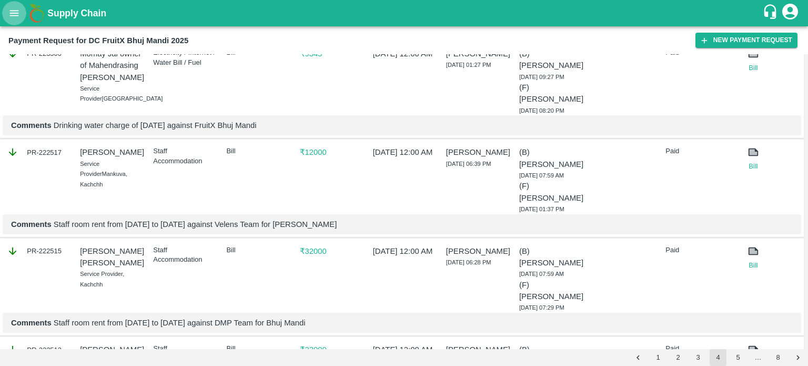
click at [13, 11] on icon "open drawer" at bounding box center [14, 13] width 9 height 6
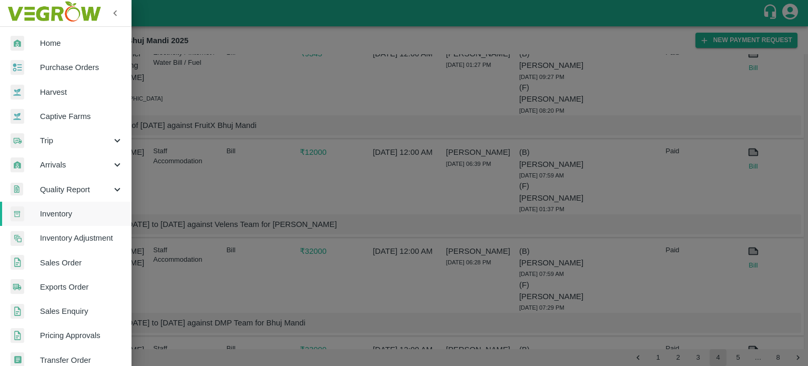
scroll to position [1, 0]
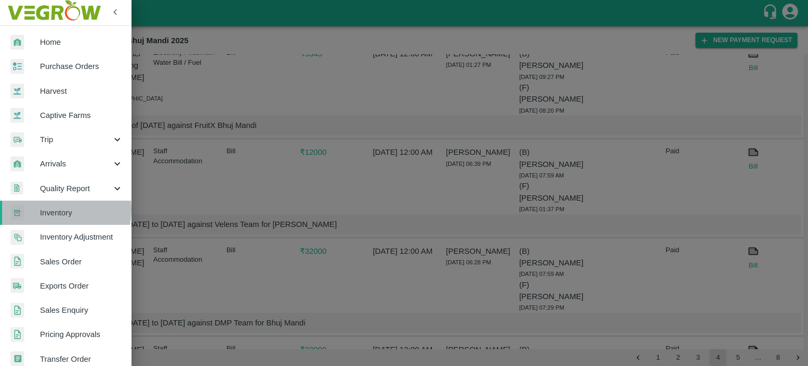
click at [56, 209] on span "Inventory" at bounding box center [81, 213] width 83 height 12
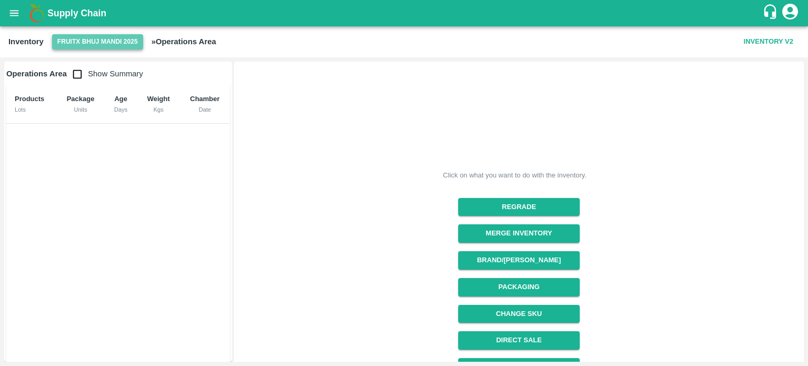
click at [78, 38] on button "FruitX Bhuj Mandi 2025" at bounding box center [97, 41] width 91 height 15
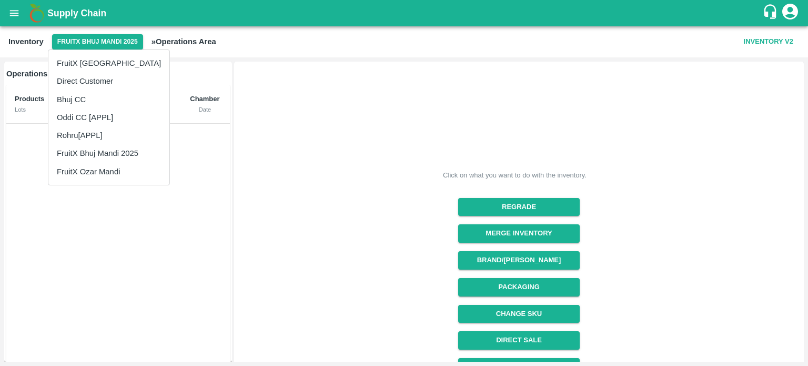
click at [278, 180] on div at bounding box center [404, 183] width 808 height 366
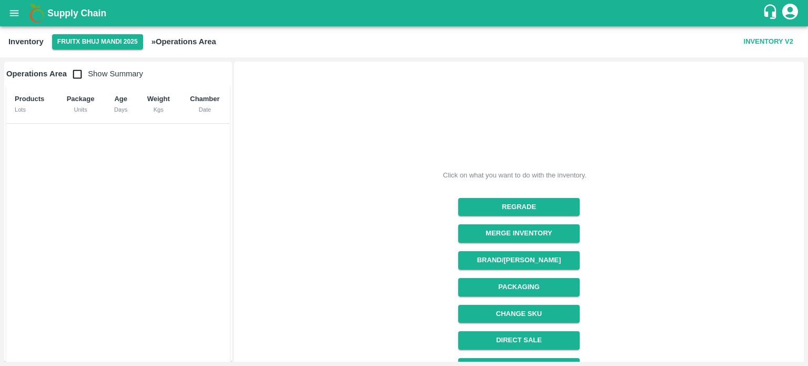
click at [83, 33] on div "Inventory FruitX Bhuj Mandi 2025 » Operations Area Inventory V2" at bounding box center [404, 41] width 808 height 31
click at [92, 38] on button "FruitX Bhuj Mandi 2025" at bounding box center [97, 41] width 91 height 15
click at [17, 14] on icon "open drawer" at bounding box center [14, 13] width 12 height 12
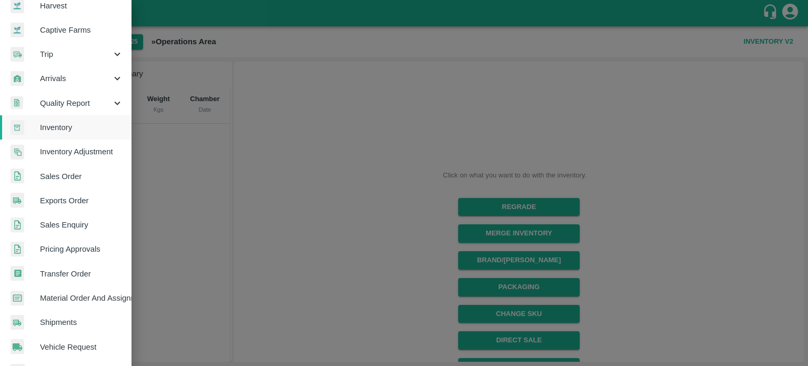
scroll to position [90, 0]
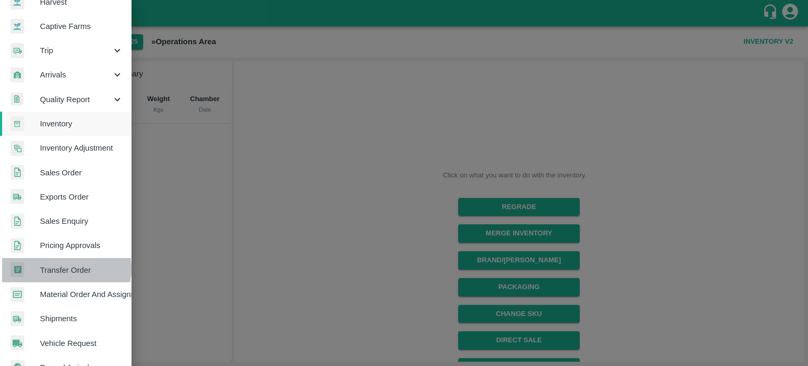
click at [64, 268] on span "Transfer Order" at bounding box center [81, 270] width 83 height 12
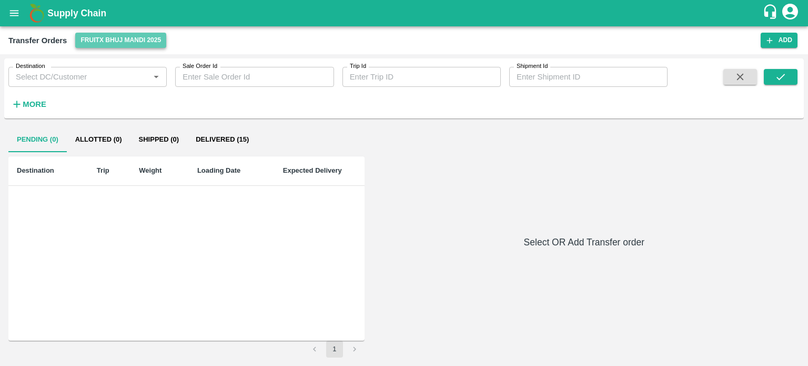
click at [105, 39] on button "FruitX Bhuj Mandi 2025" at bounding box center [120, 40] width 91 height 15
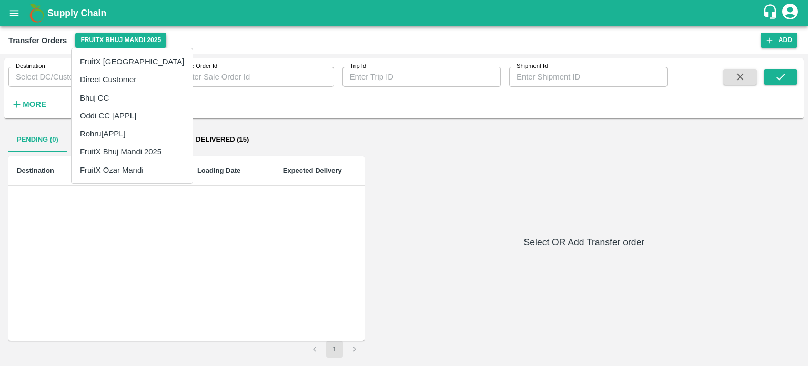
click at [105, 39] on div at bounding box center [404, 183] width 808 height 366
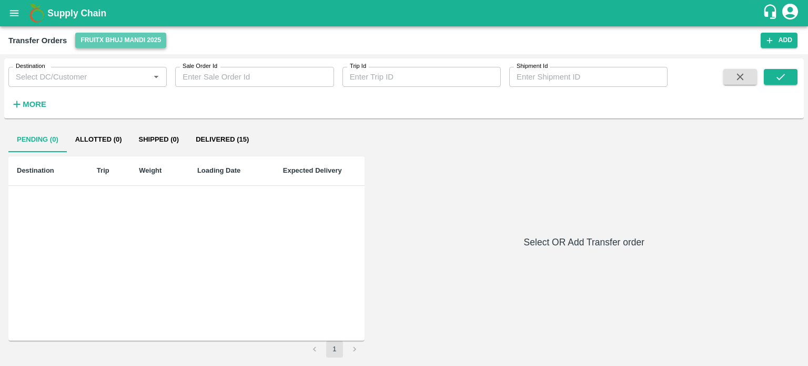
click at [105, 39] on button "FruitX Bhuj Mandi 2025" at bounding box center [120, 40] width 91 height 15
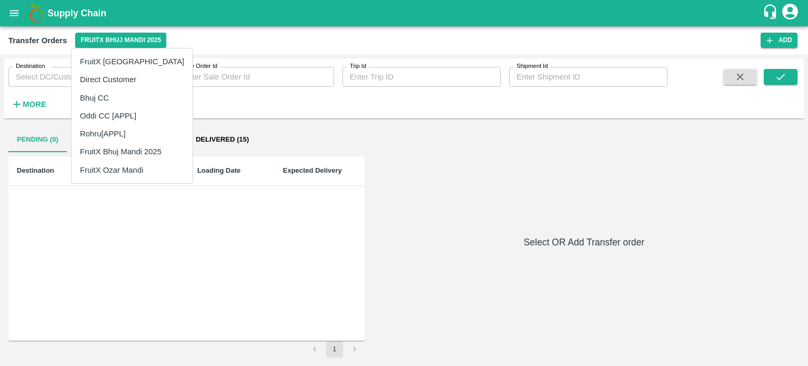
click at [17, 22] on div at bounding box center [404, 183] width 808 height 366
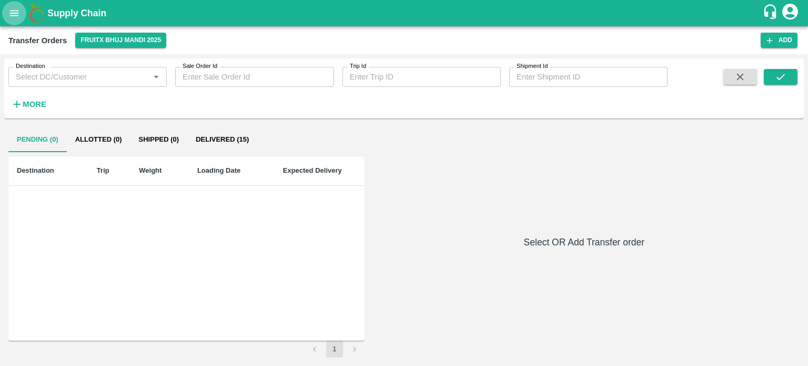
click at [13, 12] on icon "open drawer" at bounding box center [14, 13] width 12 height 12
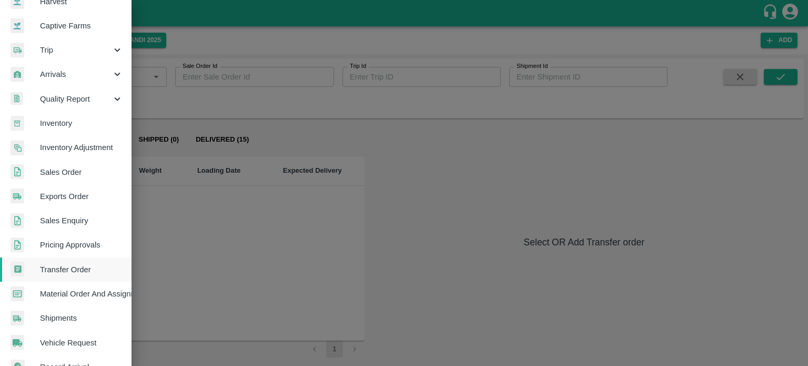
scroll to position [97, 0]
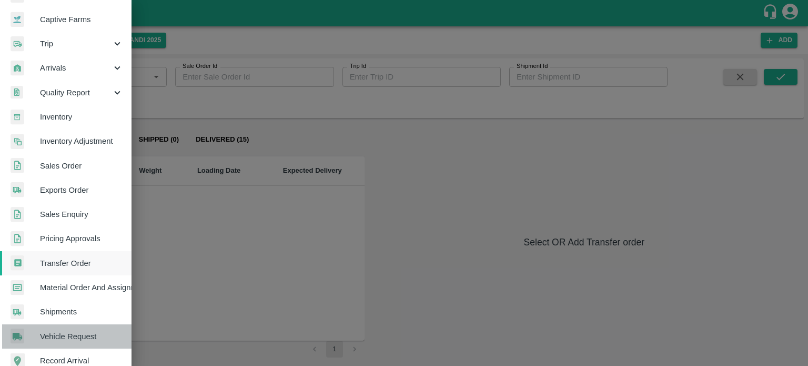
click at [68, 330] on span "Vehicle Request" at bounding box center [81, 336] width 83 height 12
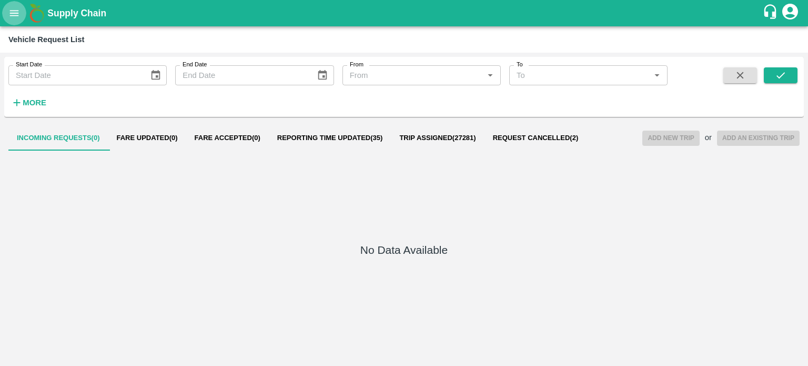
click at [20, 13] on button "open drawer" at bounding box center [14, 13] width 24 height 24
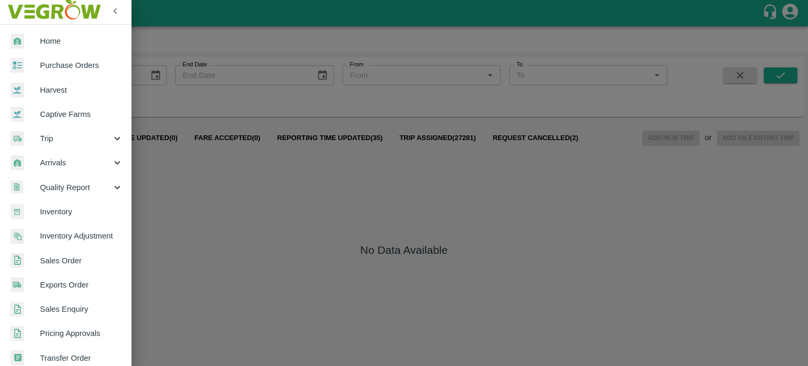
scroll to position [4, 0]
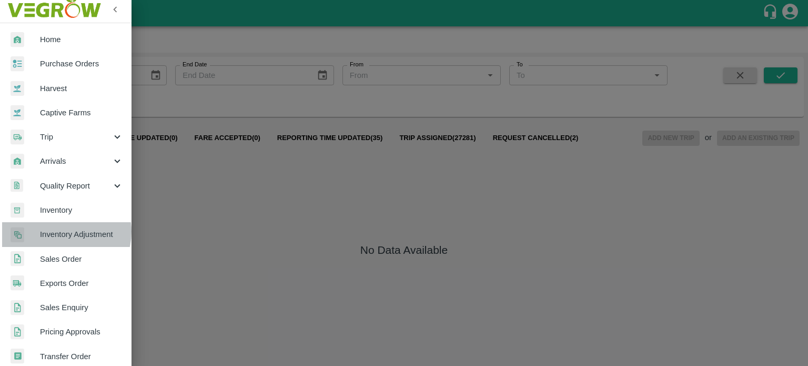
click at [62, 231] on span "Inventory Adjustment" at bounding box center [81, 234] width 83 height 12
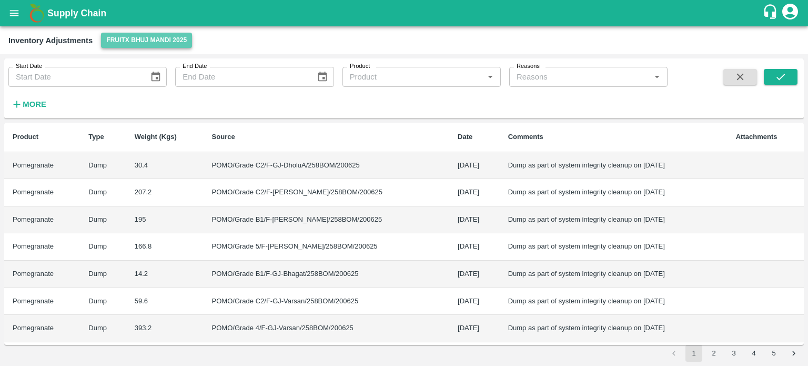
click at [122, 46] on button "FruitX Bhuj Mandi 2025" at bounding box center [146, 40] width 91 height 15
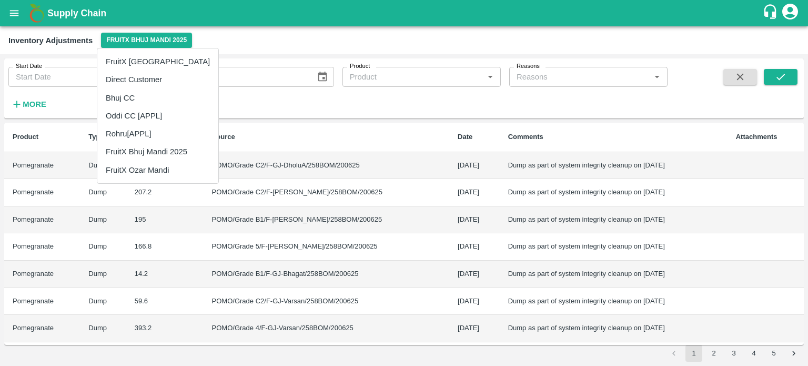
click at [135, 37] on div at bounding box center [404, 183] width 808 height 366
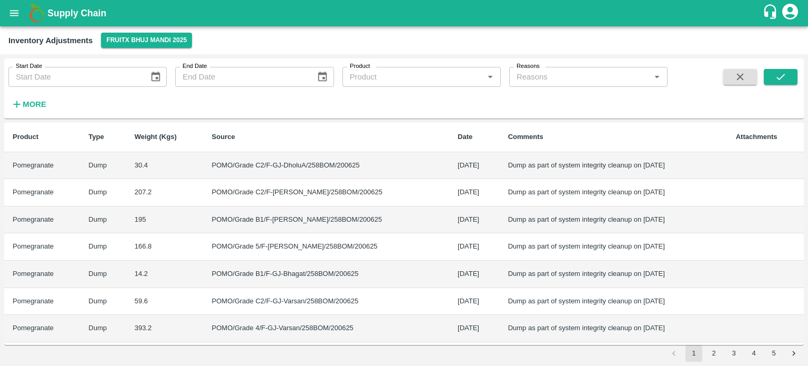
click at [15, 11] on icon "open drawer" at bounding box center [14, 13] width 12 height 12
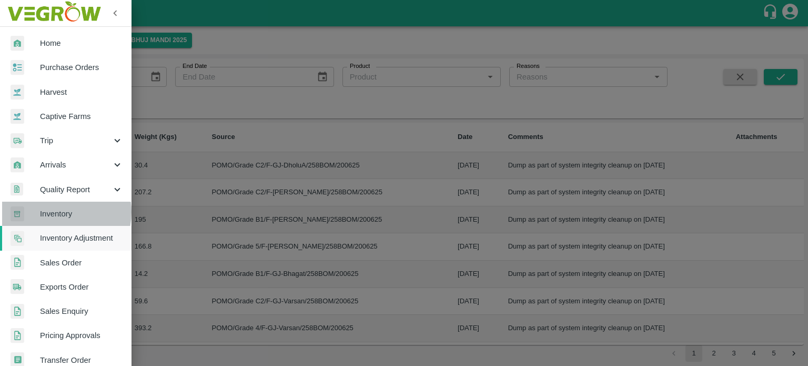
click at [58, 212] on span "Inventory" at bounding box center [81, 214] width 83 height 12
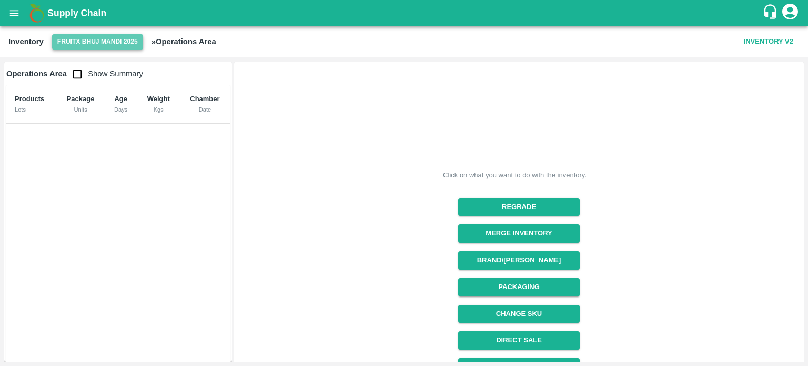
click at [105, 37] on button "FruitX Bhuj Mandi 2025" at bounding box center [97, 41] width 91 height 15
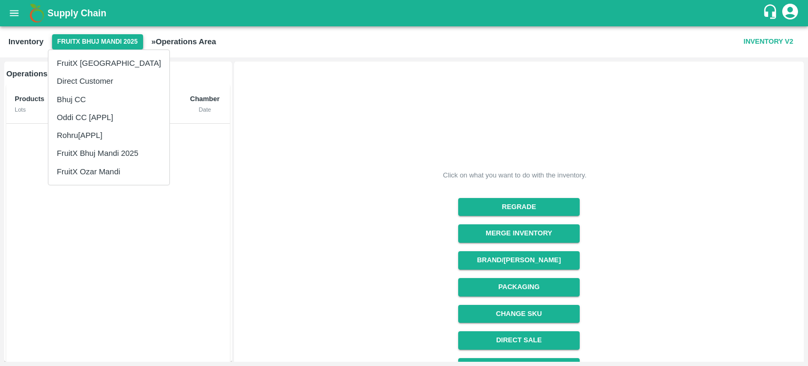
click at [105, 37] on div at bounding box center [404, 183] width 808 height 366
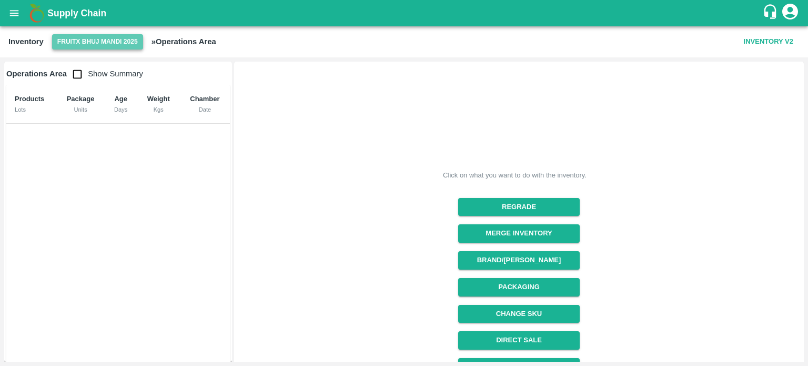
click at [105, 37] on button "FruitX Bhuj Mandi 2025" at bounding box center [97, 41] width 91 height 15
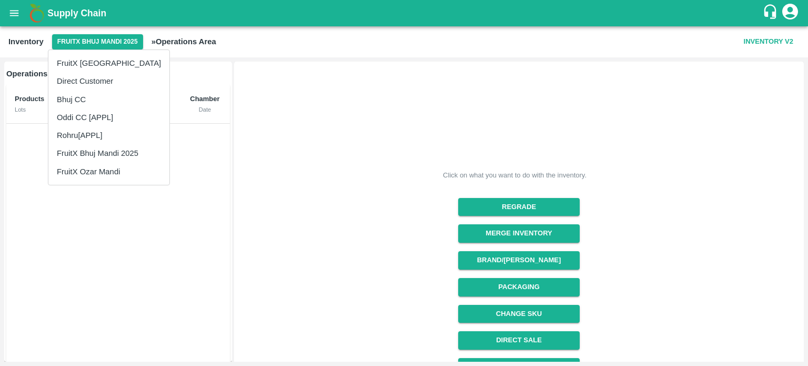
click at [202, 199] on div at bounding box center [404, 183] width 808 height 366
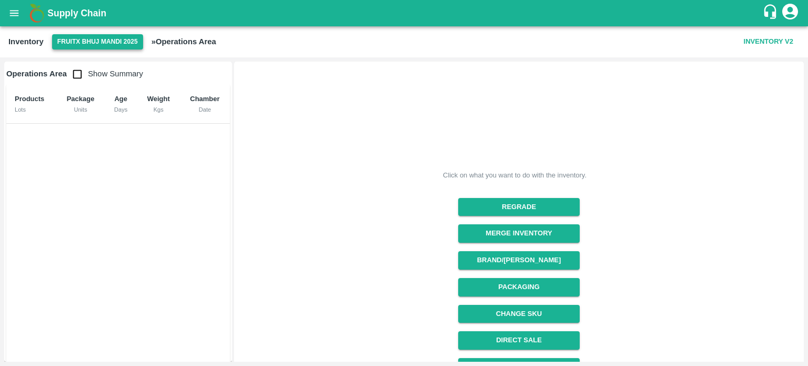
click at [52, 34] on button "FruitX Bhuj Mandi 2025" at bounding box center [97, 41] width 91 height 15
